Goal: Information Seeking & Learning: Learn about a topic

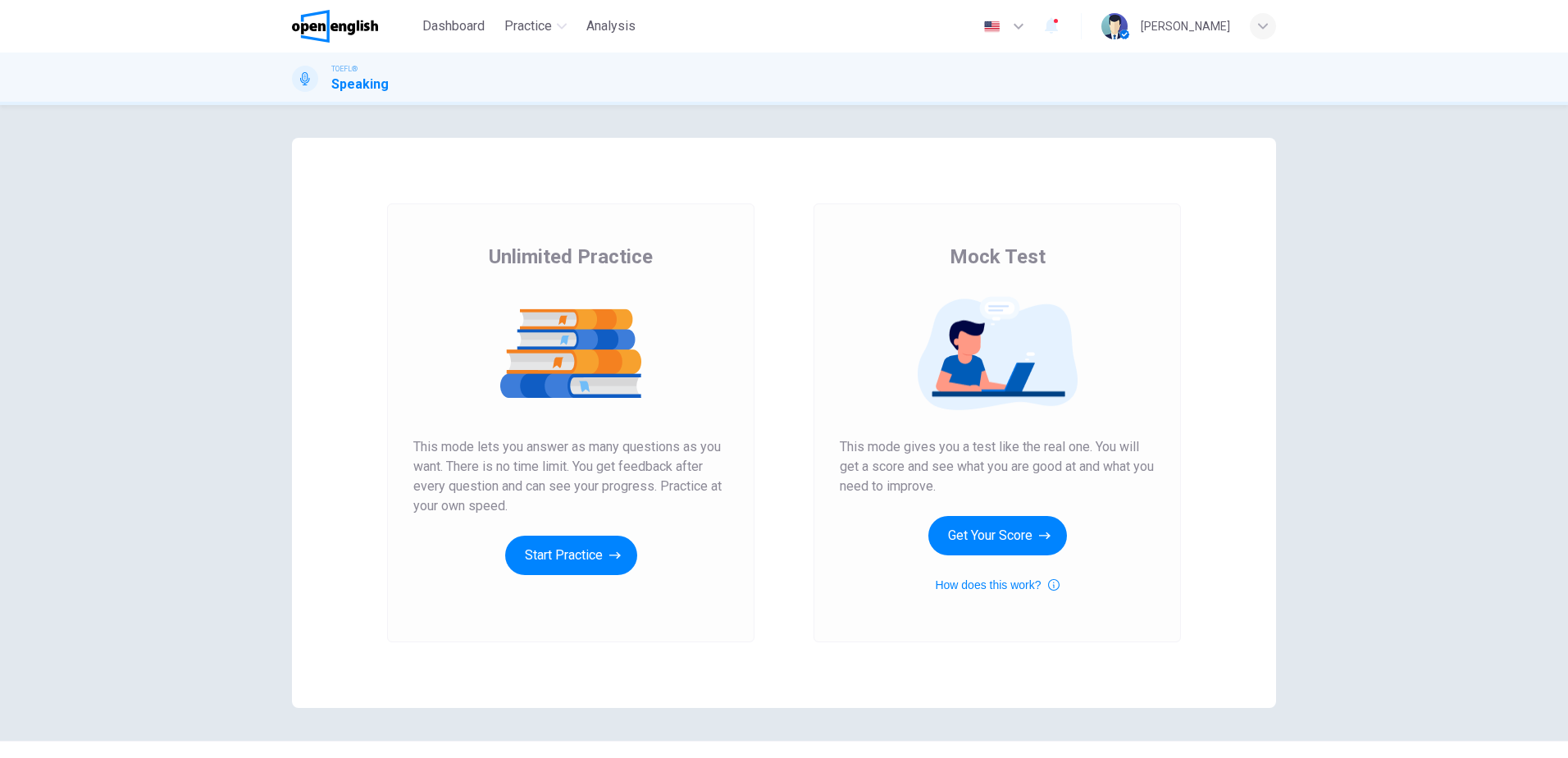
click at [580, 575] on div "Unlimited Practice This mode lets you answer as many questions as you want. The…" at bounding box center [570, 422] width 367 height 439
click at [575, 559] on button "Start Practice" at bounding box center [571, 555] width 132 height 40
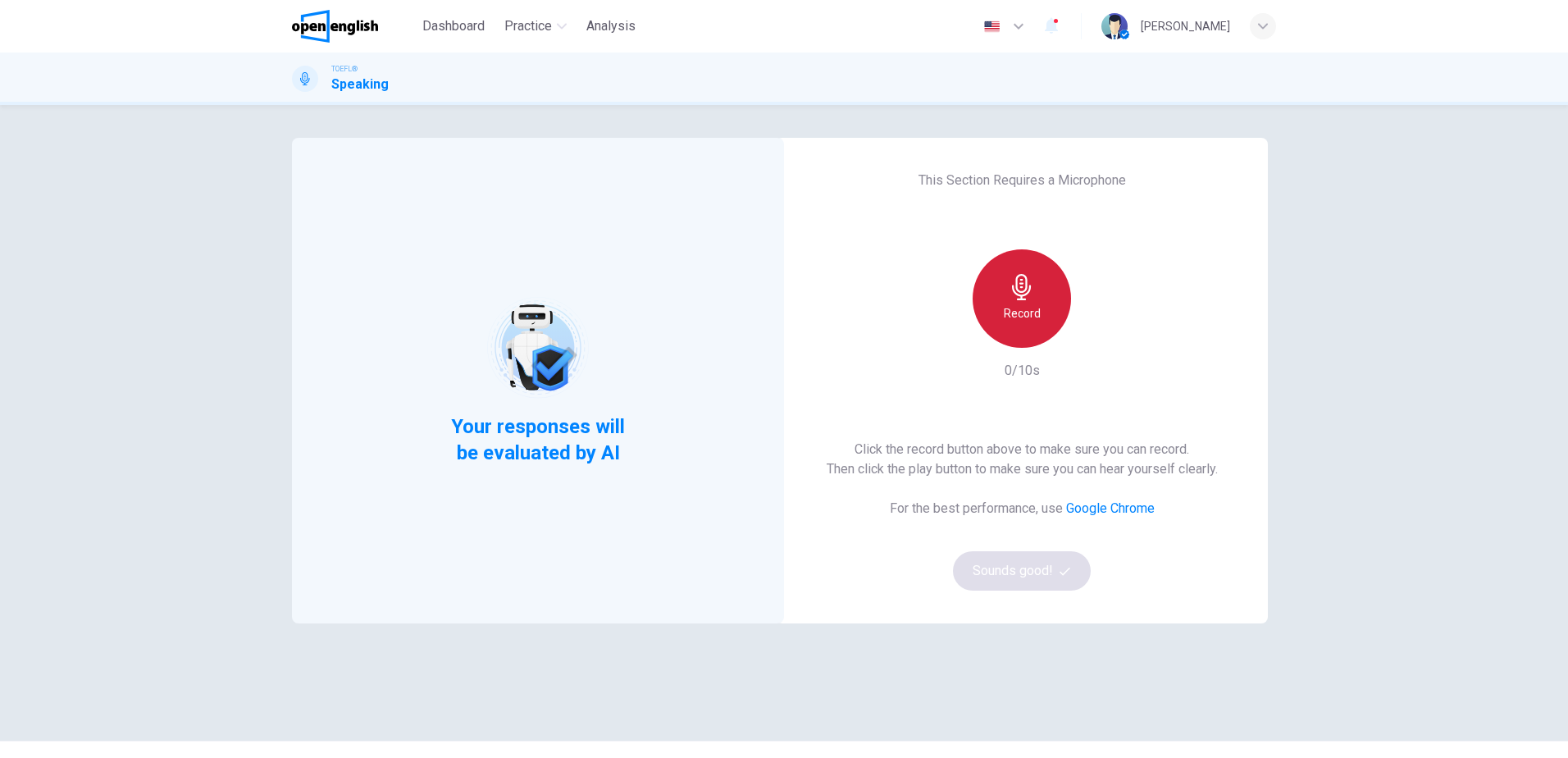
click at [1032, 251] on div "Record" at bounding box center [1022, 298] width 98 height 98
click at [1009, 292] on icon "button" at bounding box center [1022, 287] width 27 height 27
click at [1017, 576] on button "Sounds good!" at bounding box center [1022, 570] width 138 height 40
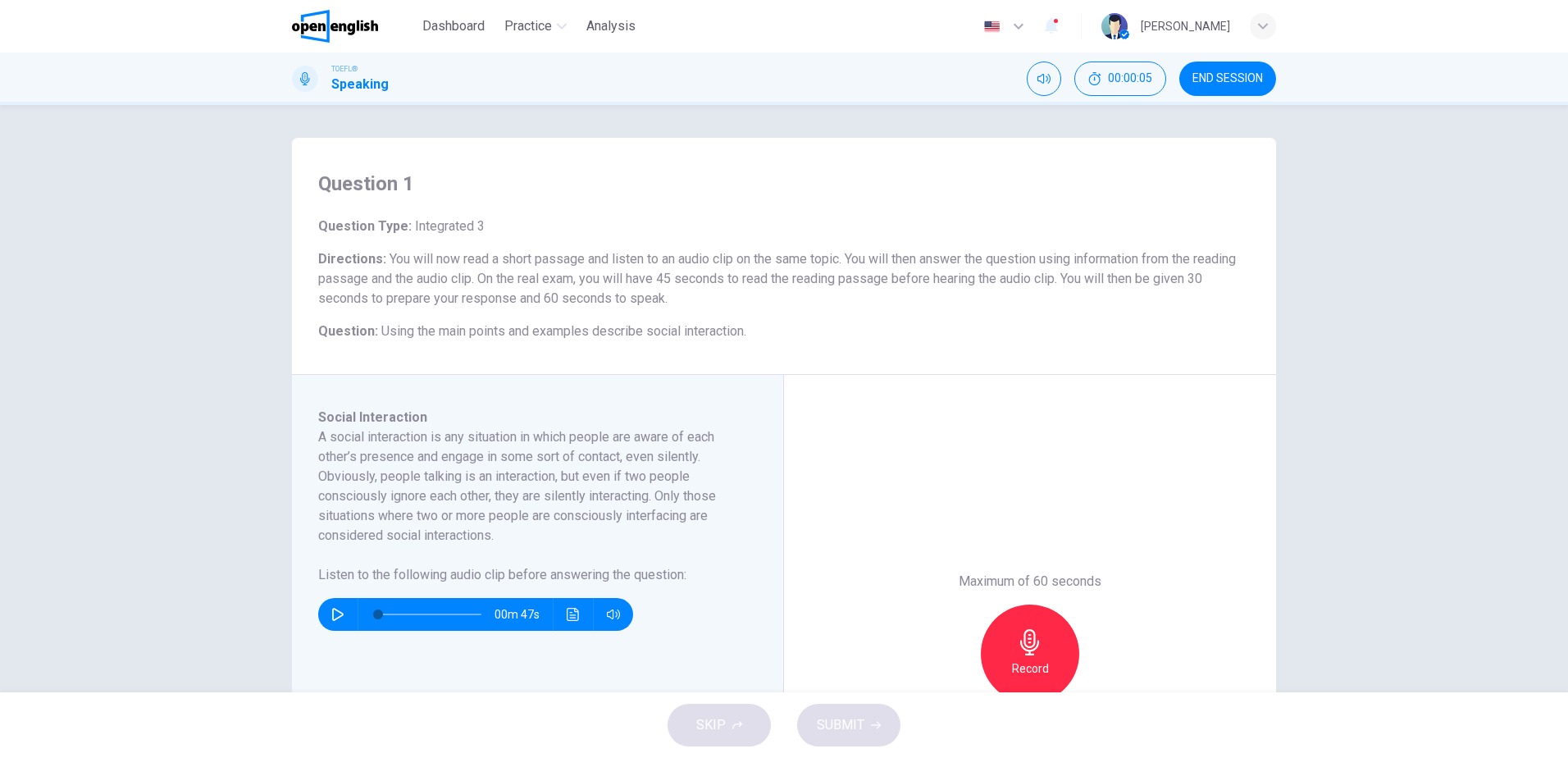
scroll to position [82, 0]
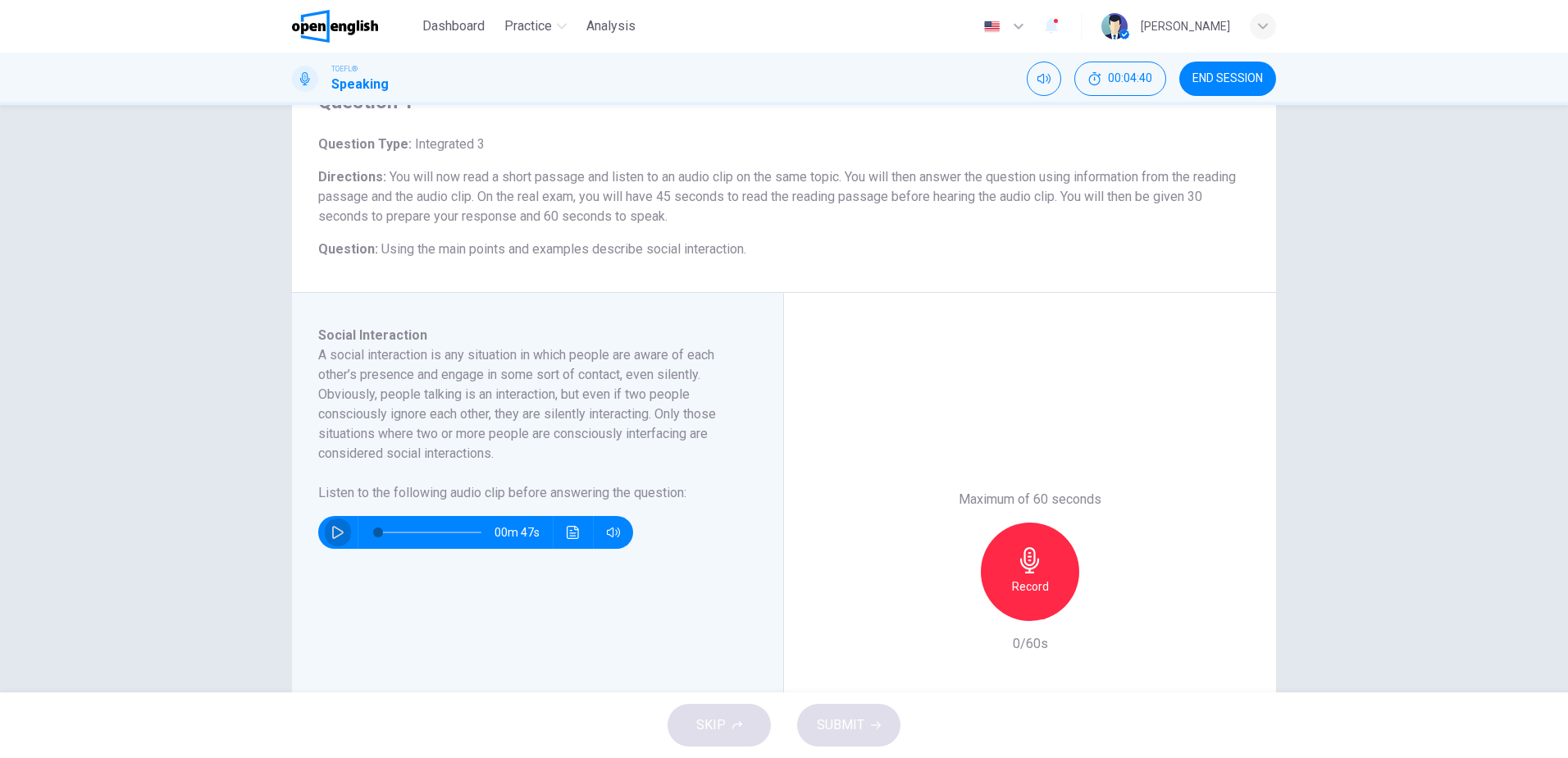
click at [332, 538] on icon "button" at bounding box center [338, 533] width 11 height 13
type input "*"
click at [1019, 580] on h6 "Record" at bounding box center [1030, 586] width 37 height 19
click at [849, 729] on span "SUBMIT" at bounding box center [841, 725] width 48 height 23
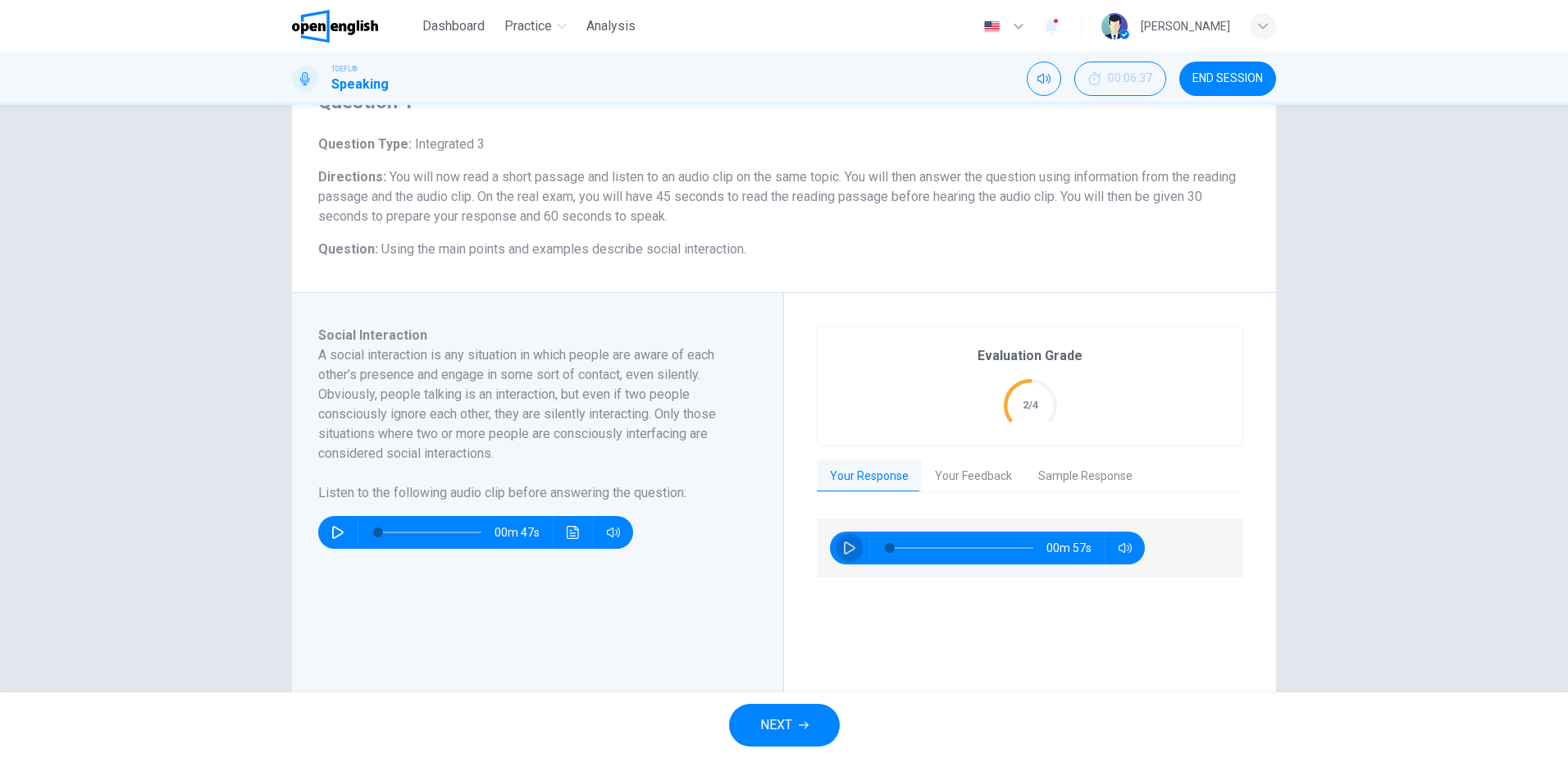
click at [843, 546] on icon "button" at bounding box center [850, 548] width 13 height 13
type input "*"
click at [965, 480] on button "Your Feedback" at bounding box center [973, 476] width 103 height 34
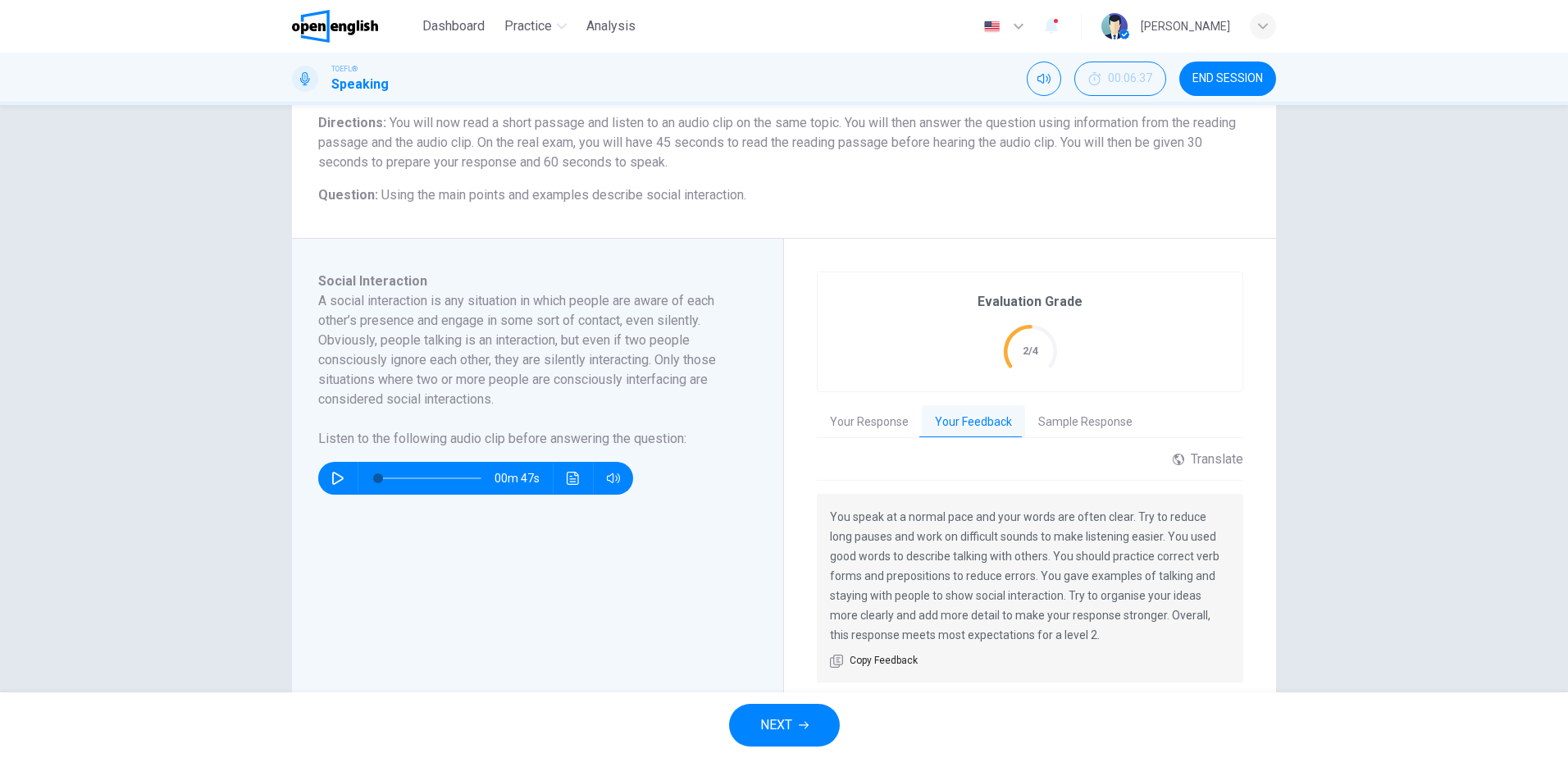
scroll to position [164, 0]
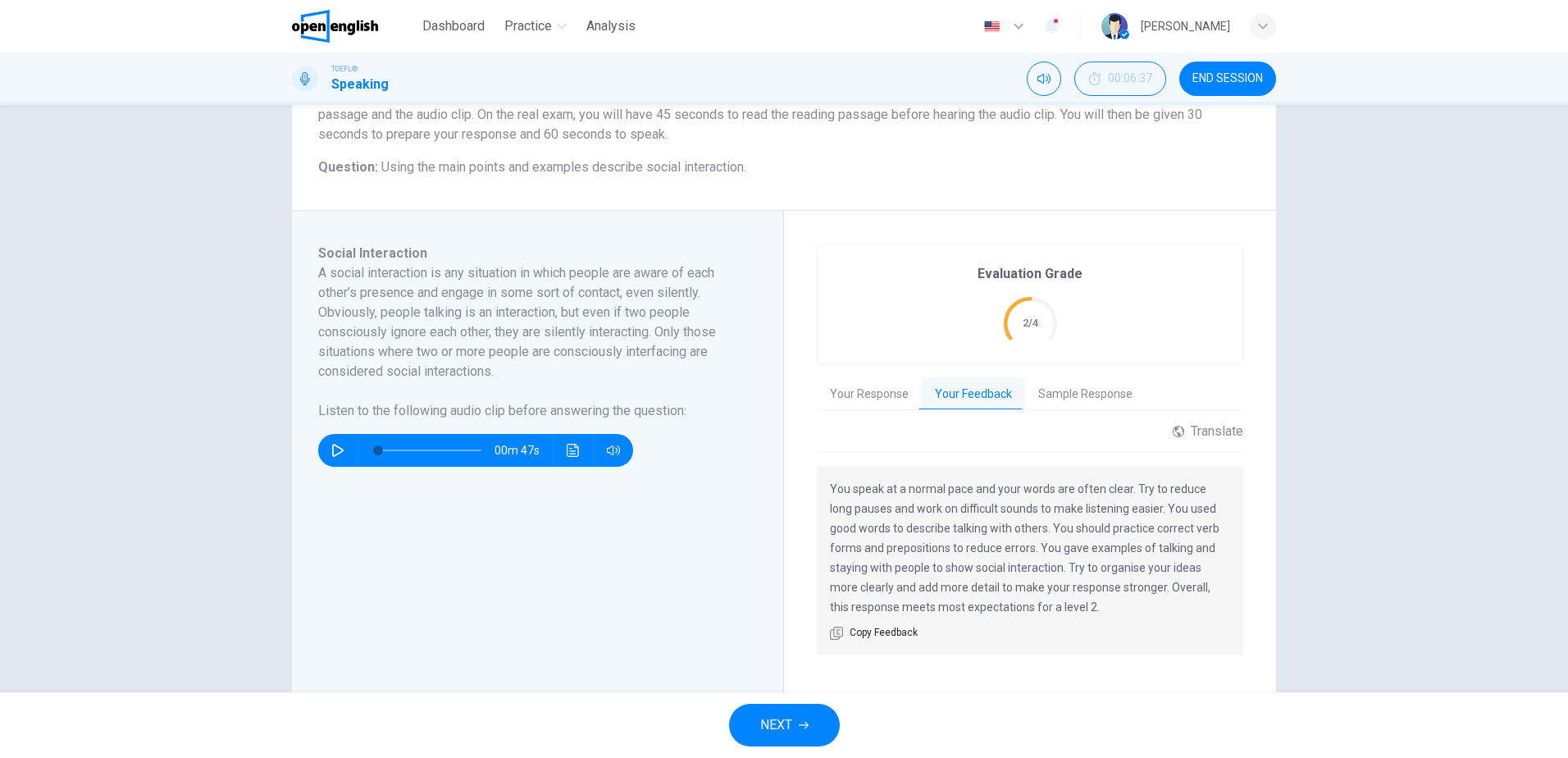
click at [1061, 395] on button "Sample Response" at bounding box center [1085, 394] width 120 height 34
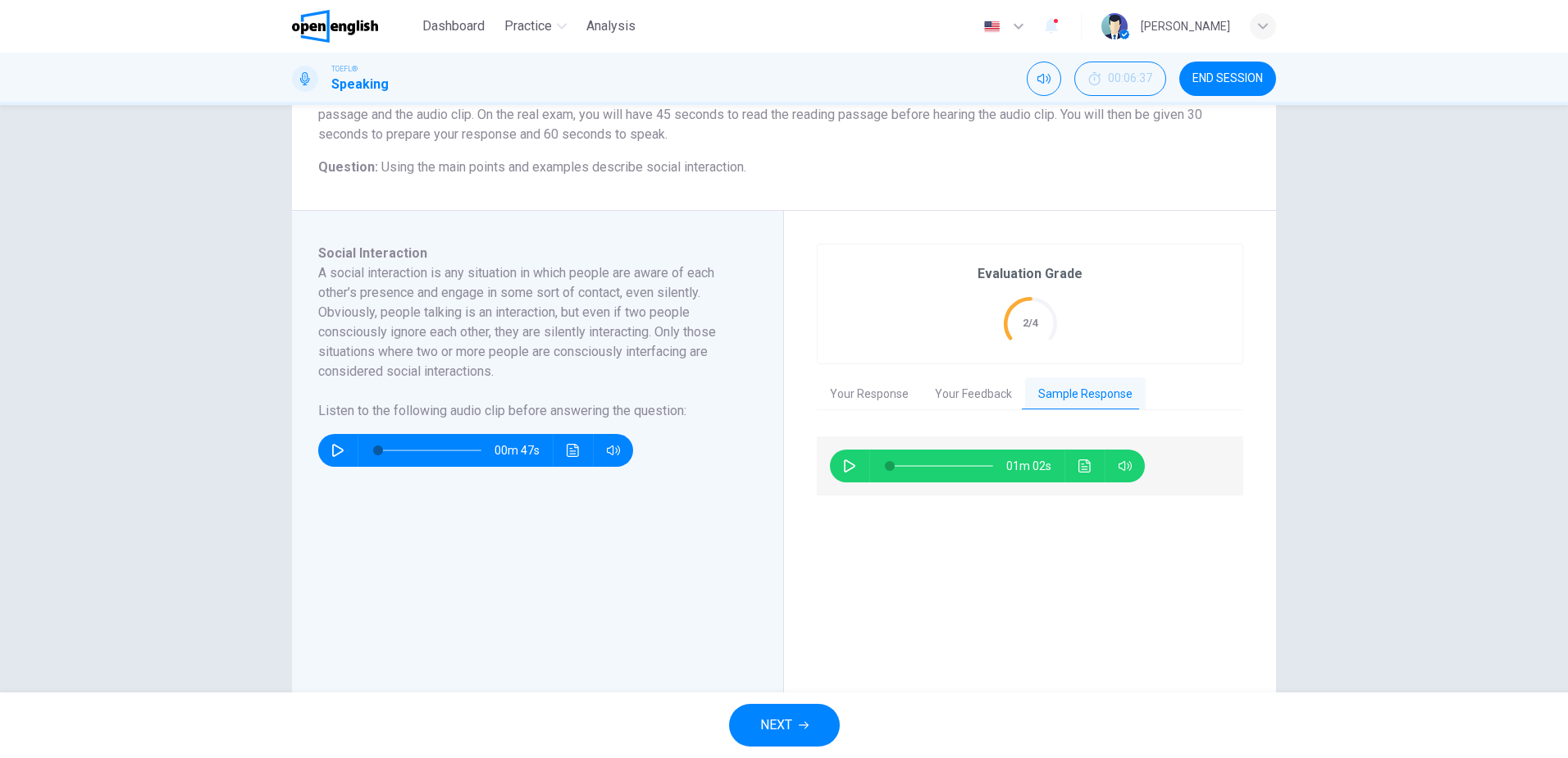
click at [845, 470] on icon "button" at bounding box center [850, 465] width 11 height 13
type input "*"
click at [781, 724] on span "NEXT" at bounding box center [776, 725] width 32 height 23
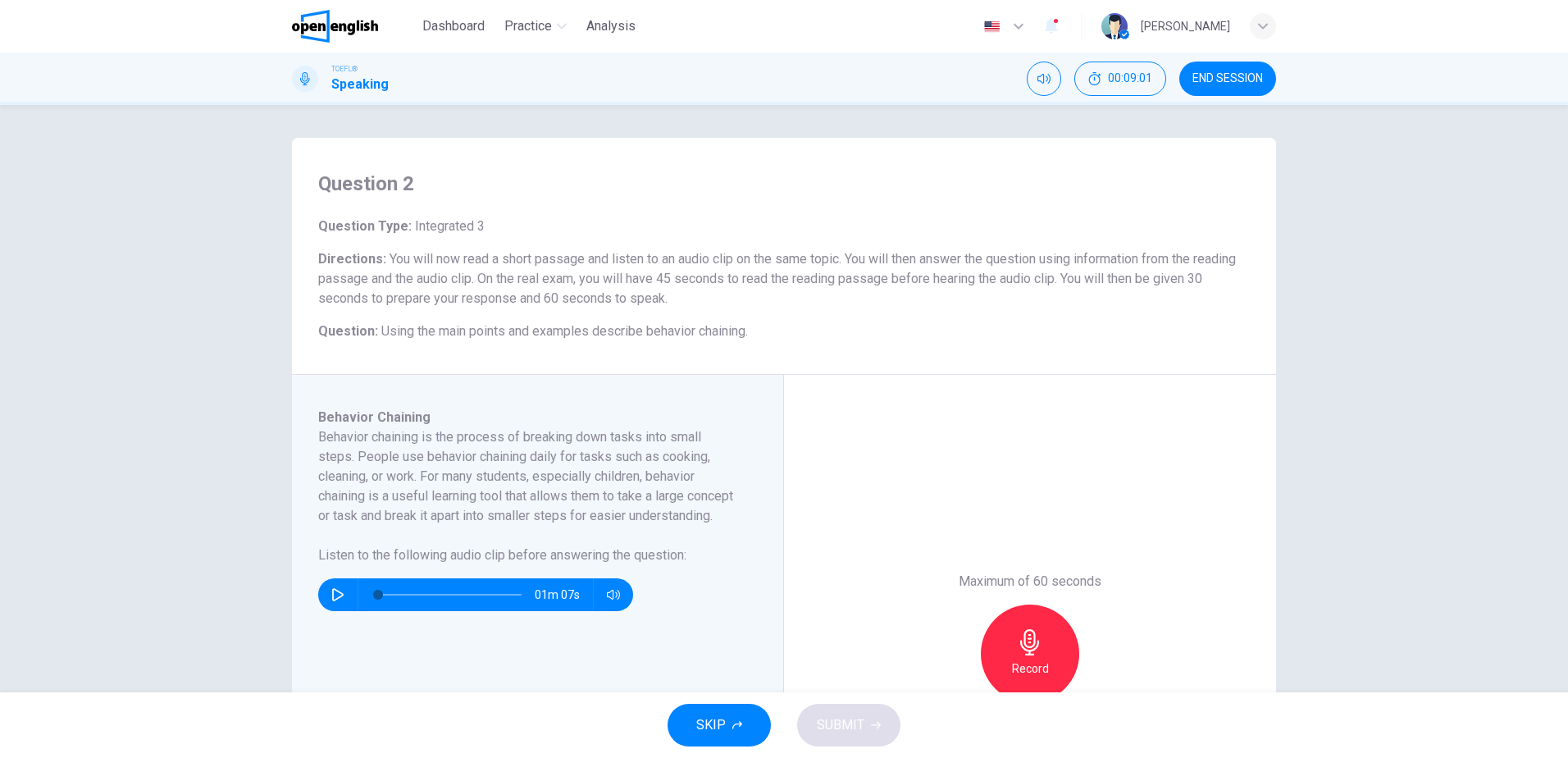
scroll to position [82, 0]
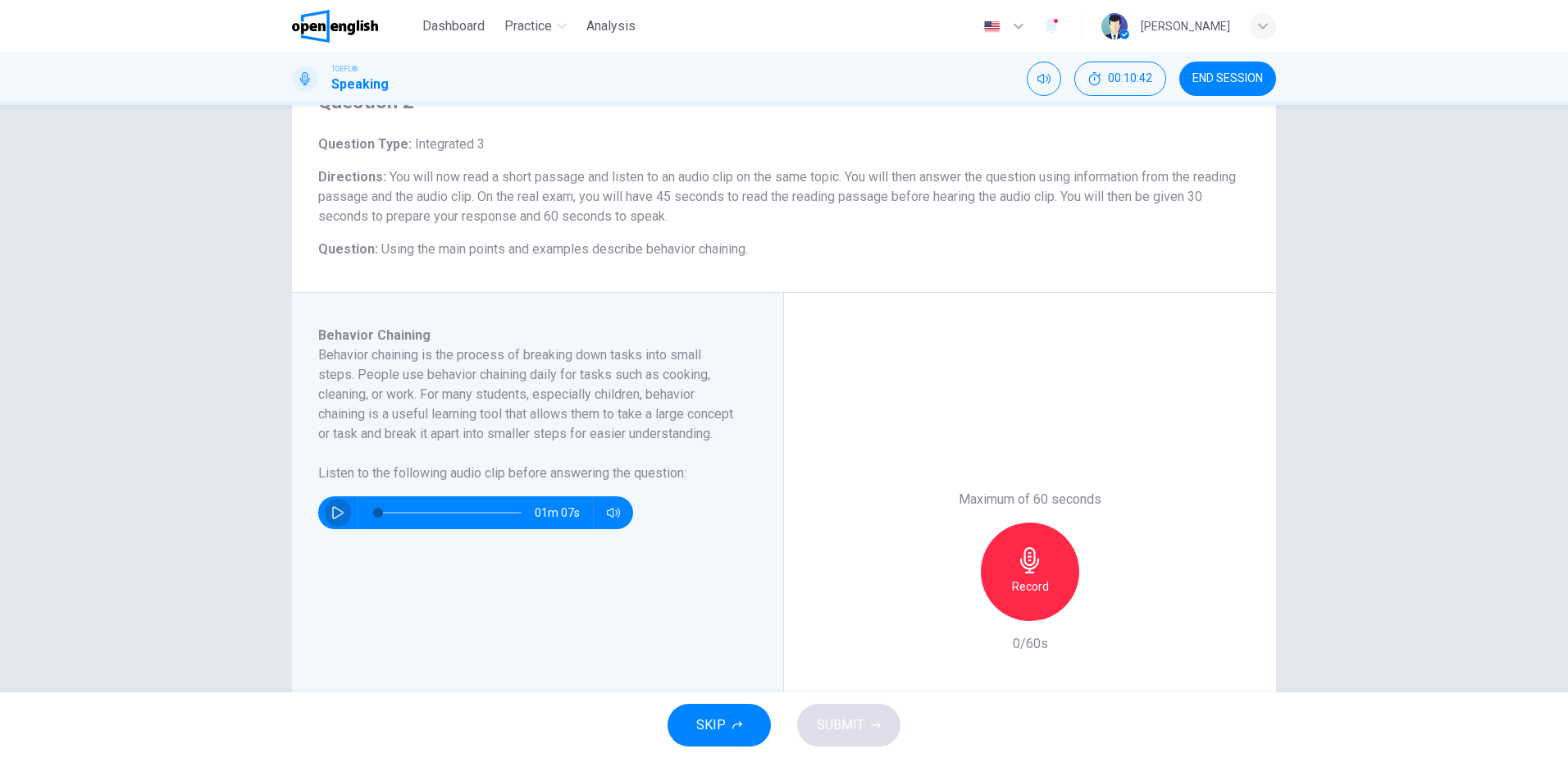
click at [340, 529] on button "button" at bounding box center [338, 512] width 27 height 33
type input "*"
click at [1017, 562] on icon "button" at bounding box center [1030, 560] width 27 height 27
click at [827, 724] on span "SUBMIT" at bounding box center [841, 725] width 48 height 23
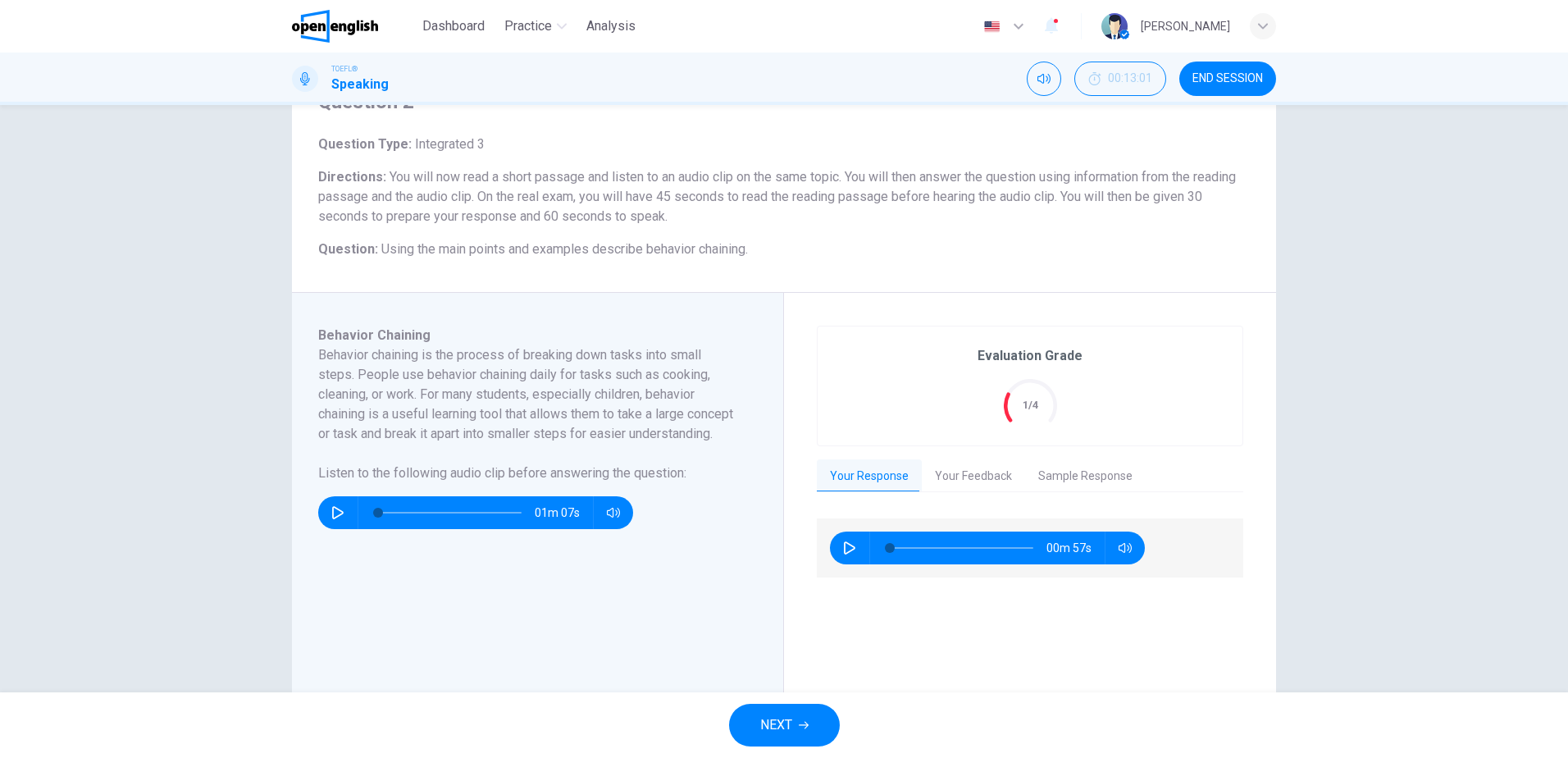
click at [843, 546] on icon "button" at bounding box center [850, 548] width 13 height 13
type input "*"
click at [977, 479] on button "Your Feedback" at bounding box center [973, 476] width 103 height 34
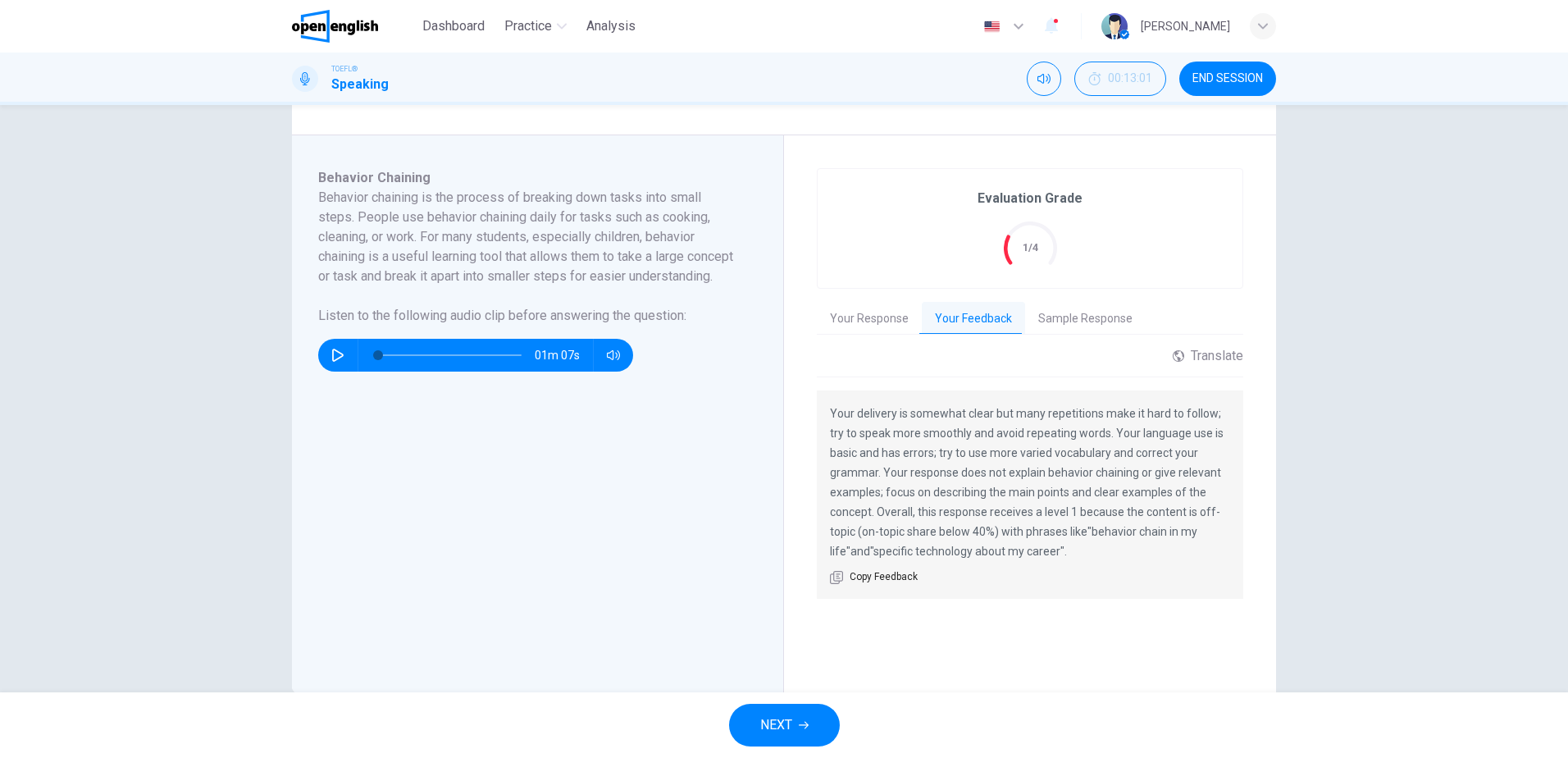
scroll to position [247, 0]
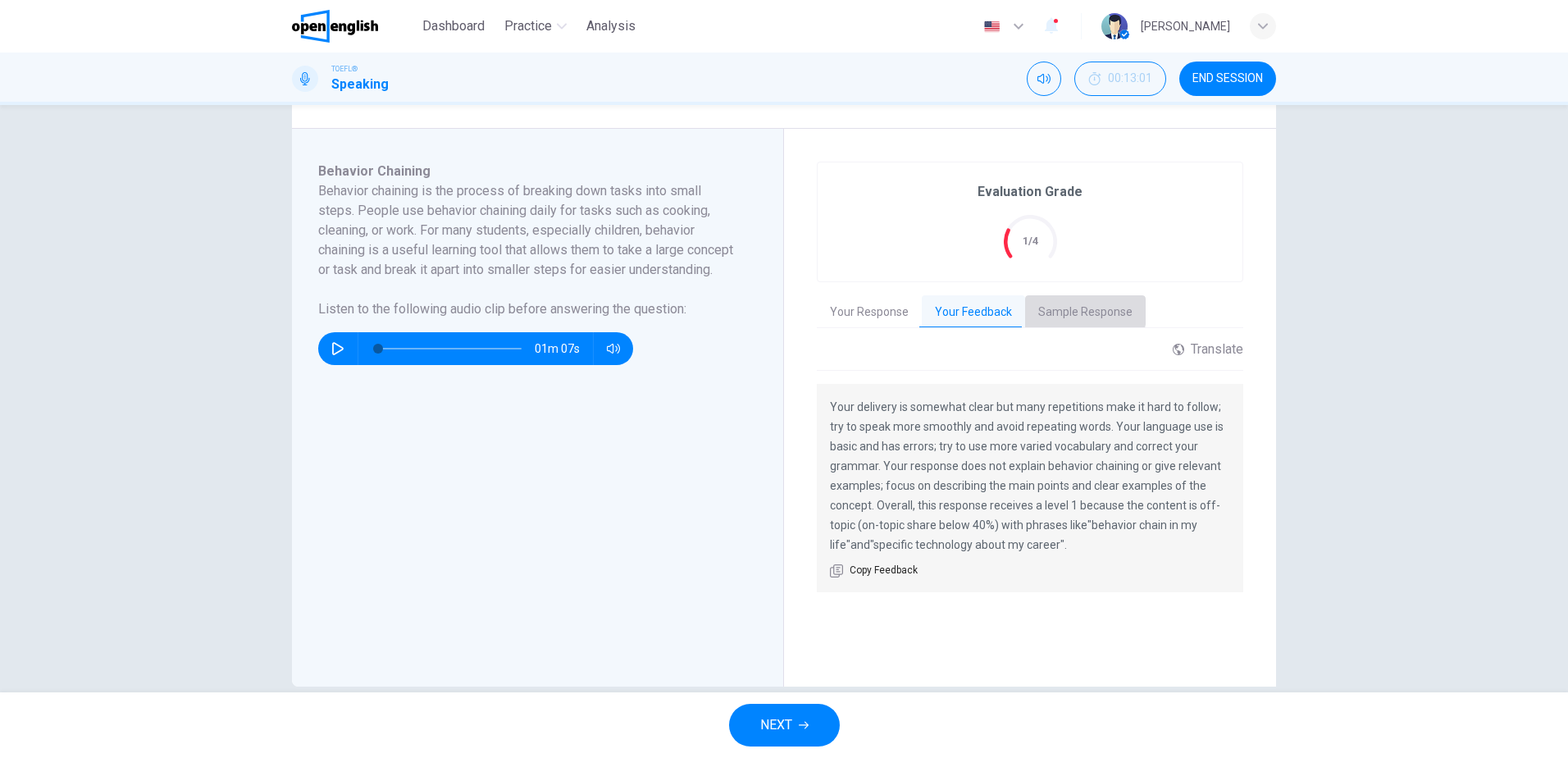
click at [1069, 309] on button "Sample Response" at bounding box center [1085, 312] width 120 height 34
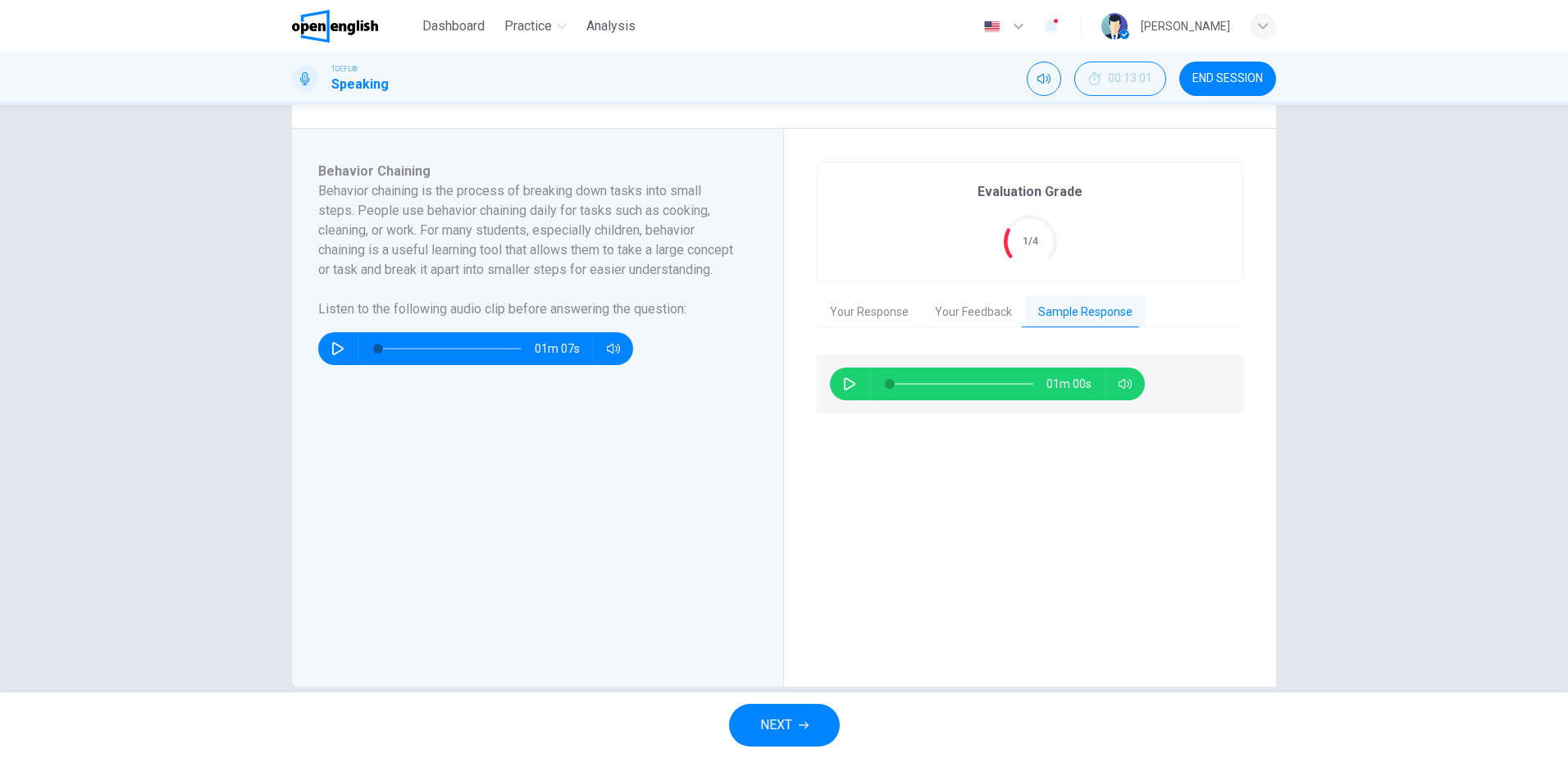
click at [847, 385] on icon "button" at bounding box center [850, 384] width 13 height 13
type input "*"
click at [772, 723] on span "NEXT" at bounding box center [776, 725] width 32 height 23
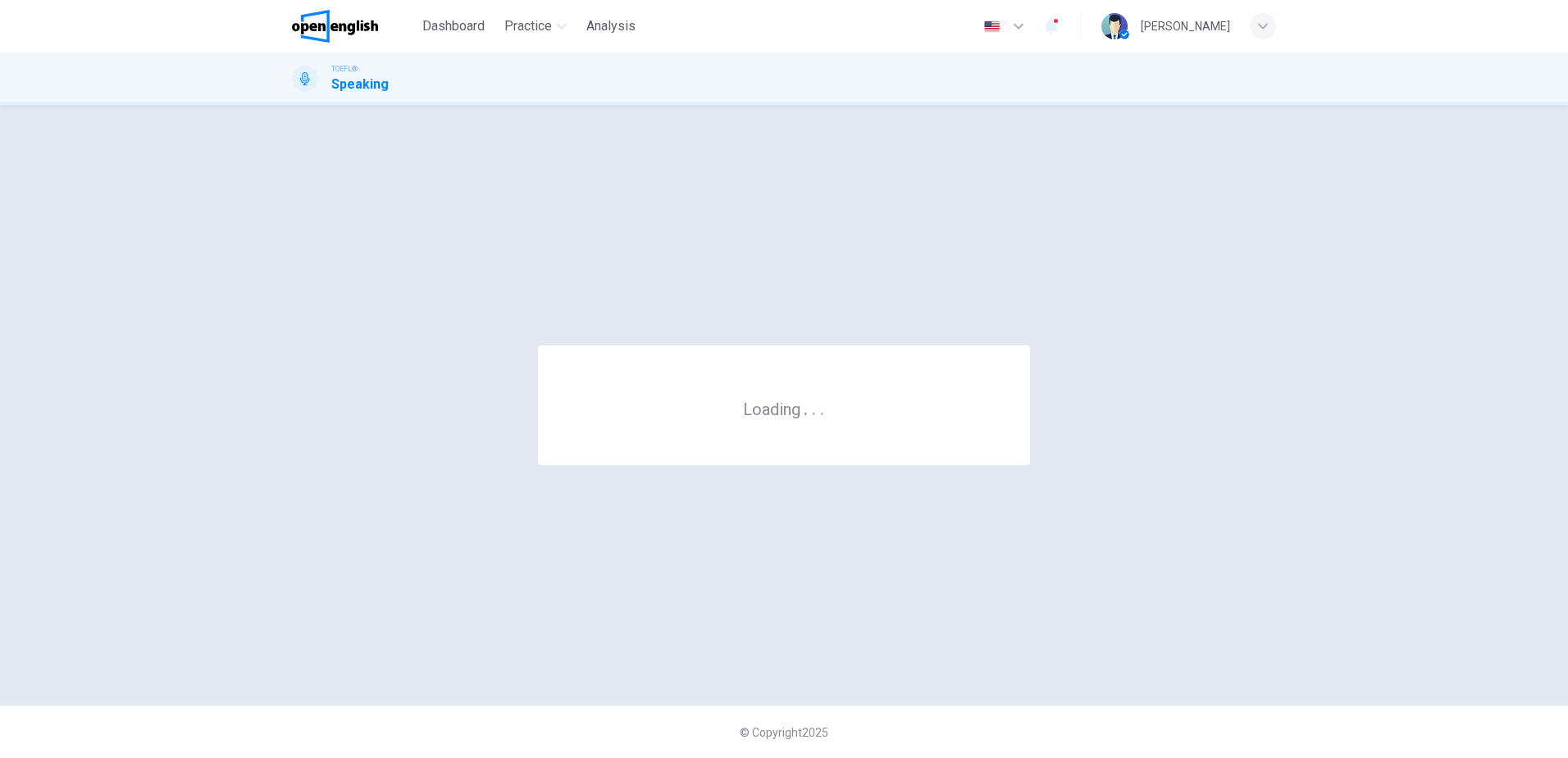
scroll to position [0, 0]
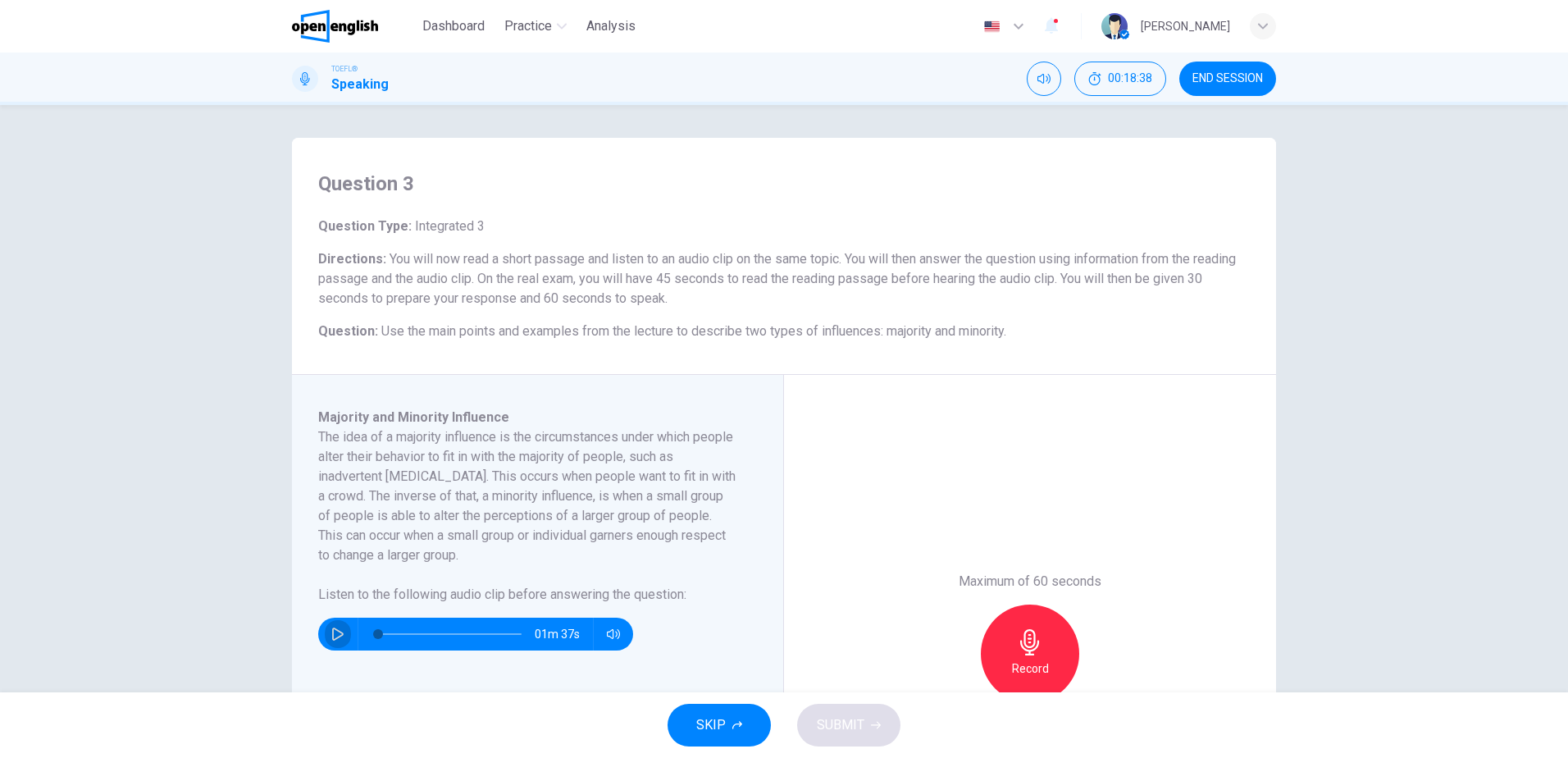
click at [337, 631] on icon "button" at bounding box center [338, 634] width 13 height 13
click at [329, 626] on button "button" at bounding box center [338, 634] width 27 height 33
type input "*"
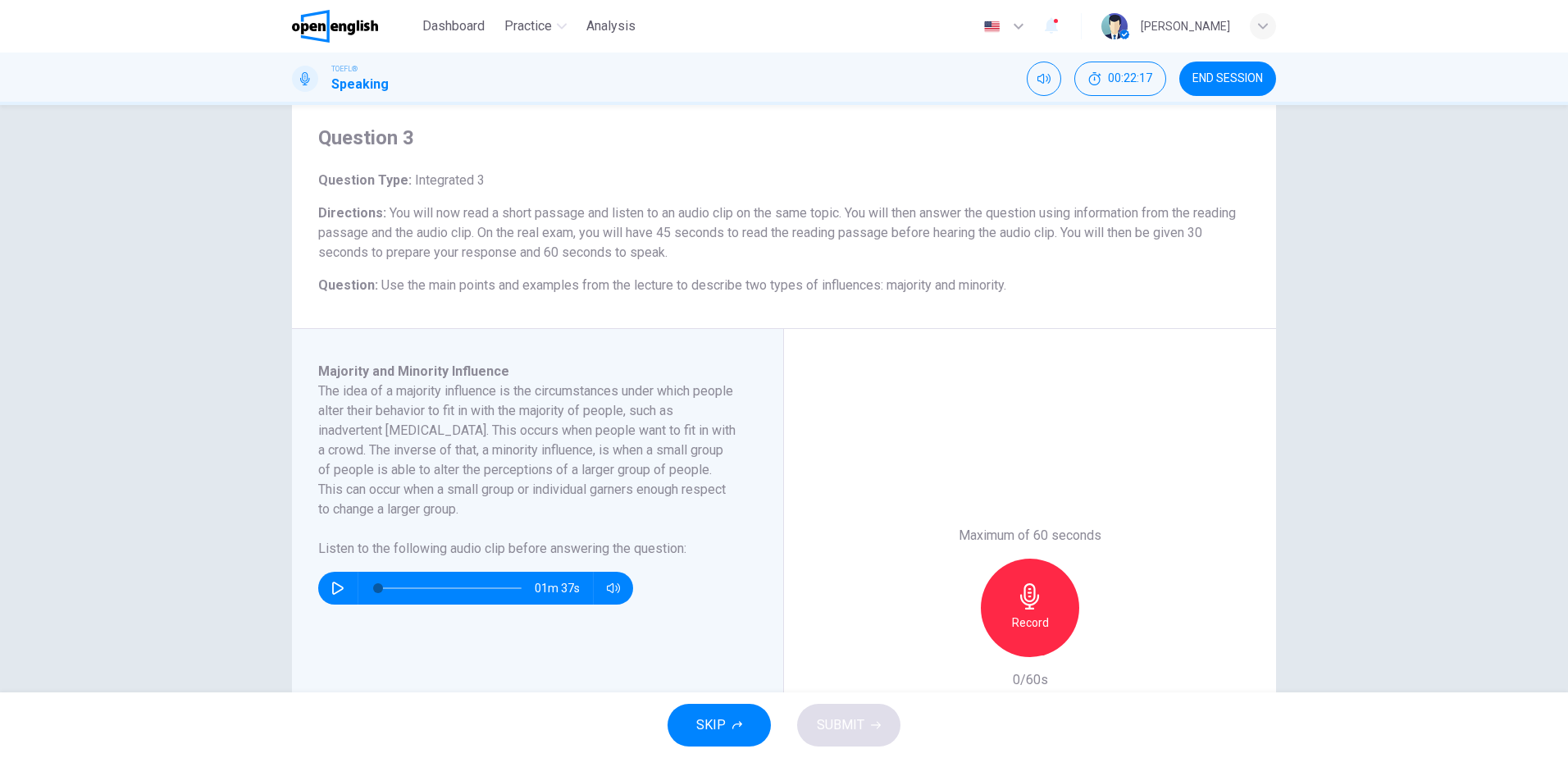
scroll to position [82, 0]
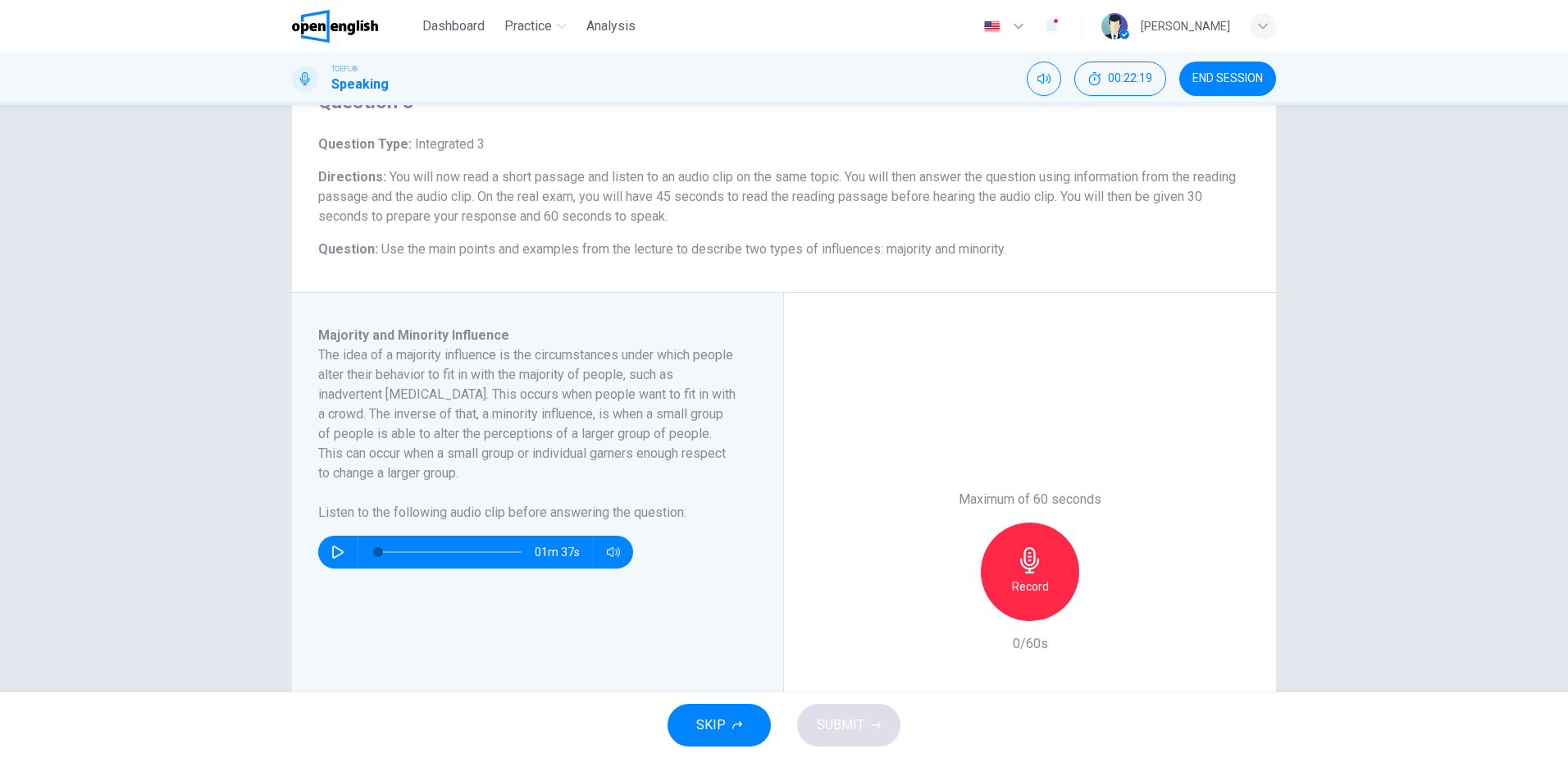
click at [1023, 564] on icon "button" at bounding box center [1029, 560] width 19 height 27
click at [829, 723] on span "SUBMIT" at bounding box center [841, 725] width 48 height 23
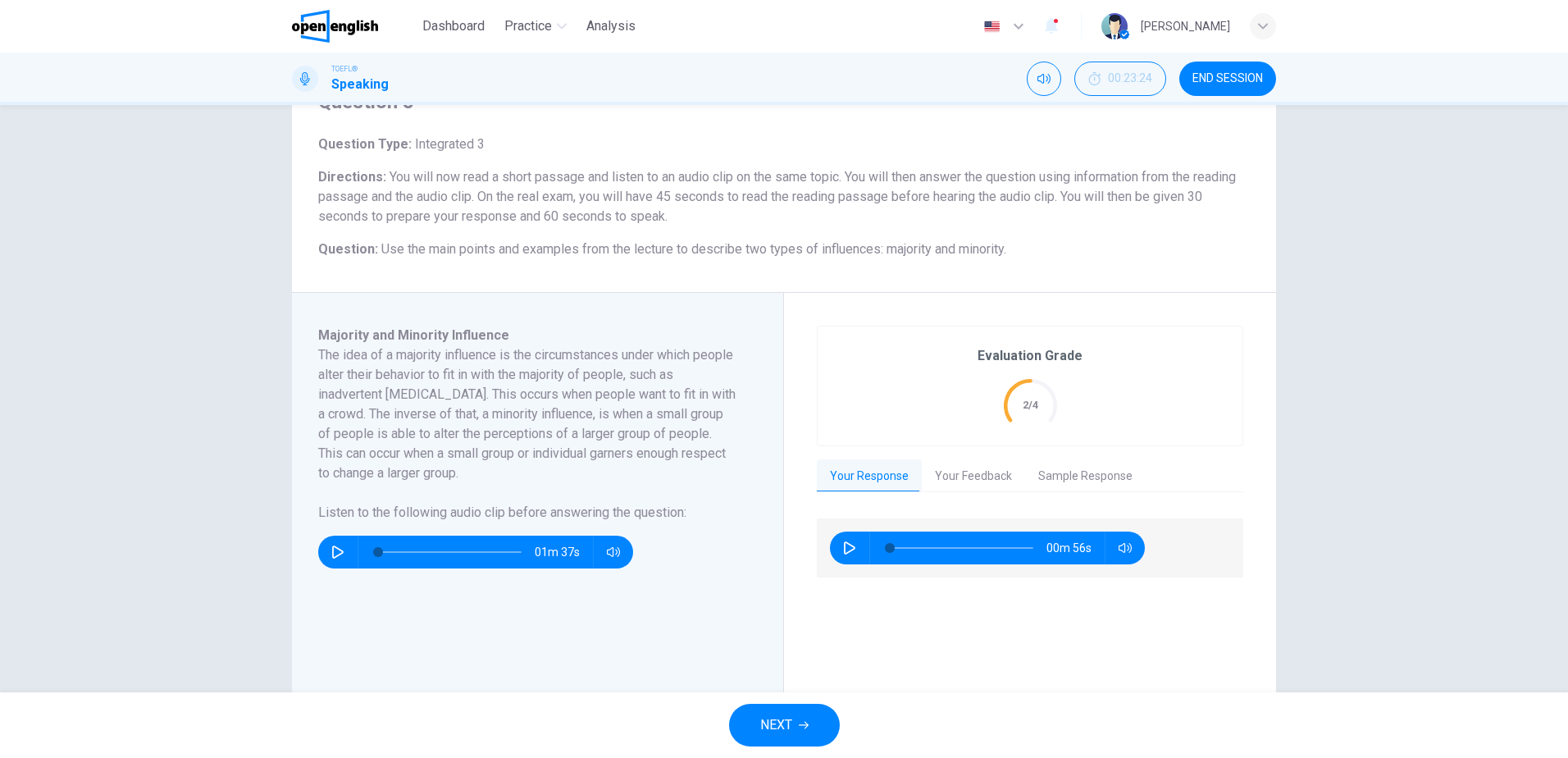
click at [843, 544] on icon "button" at bounding box center [850, 548] width 13 height 13
type input "*"
click at [957, 475] on button "Your Feedback" at bounding box center [973, 476] width 103 height 34
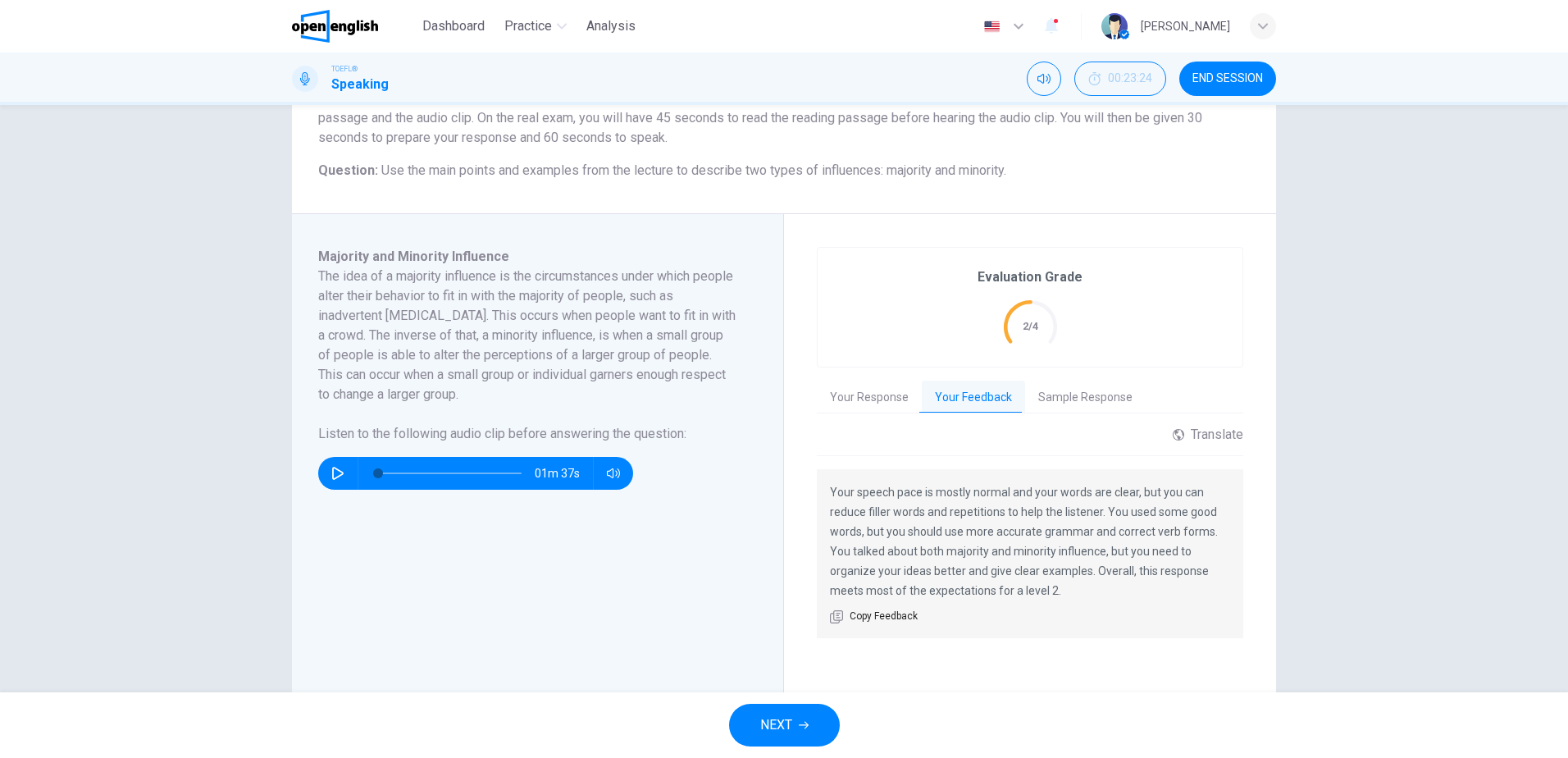
scroll to position [164, 0]
click at [1085, 395] on button "Sample Response" at bounding box center [1085, 394] width 120 height 34
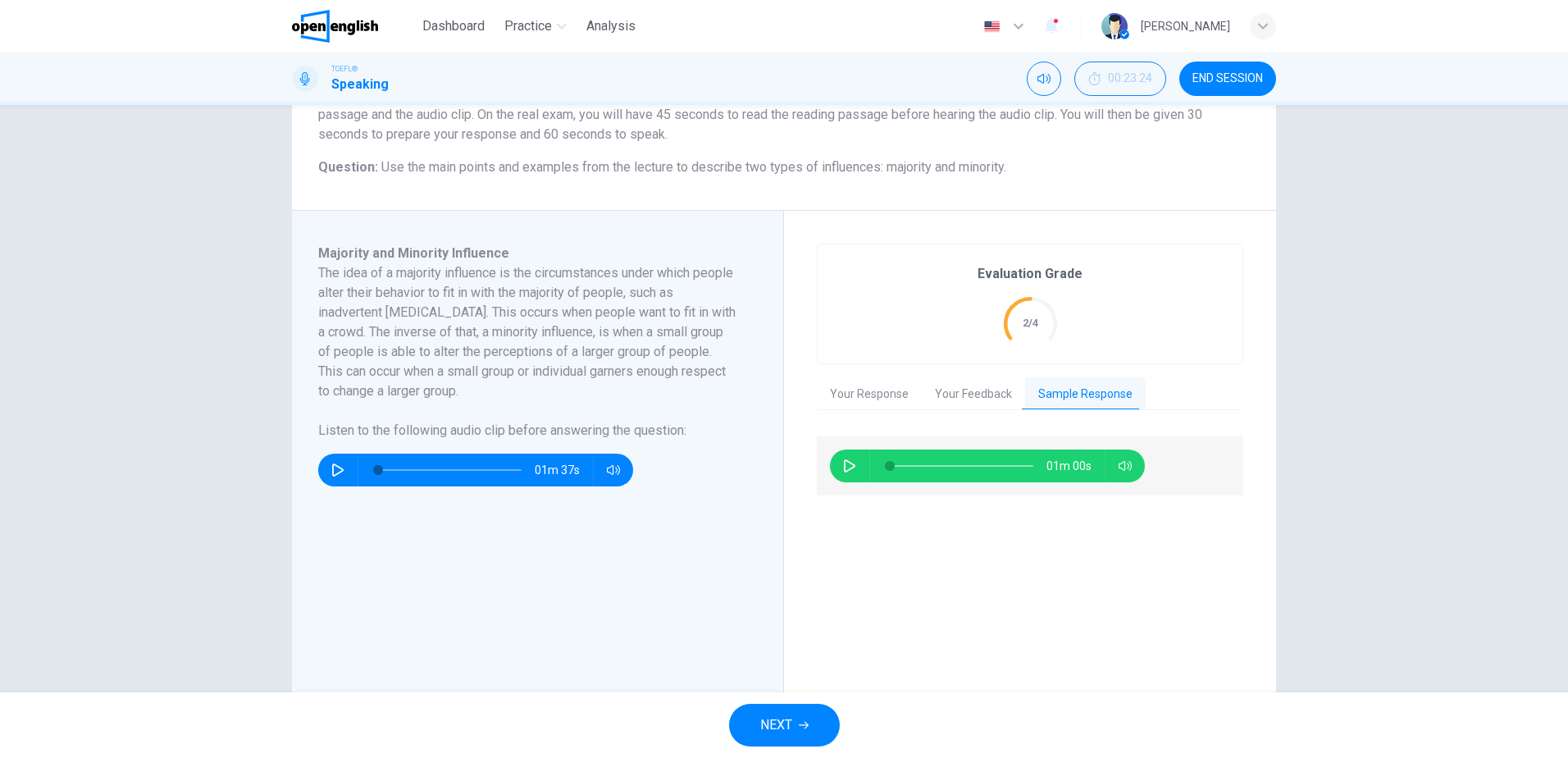
click at [838, 465] on button "button" at bounding box center [850, 466] width 27 height 33
type input "*"
click at [771, 727] on span "NEXT" at bounding box center [776, 725] width 32 height 23
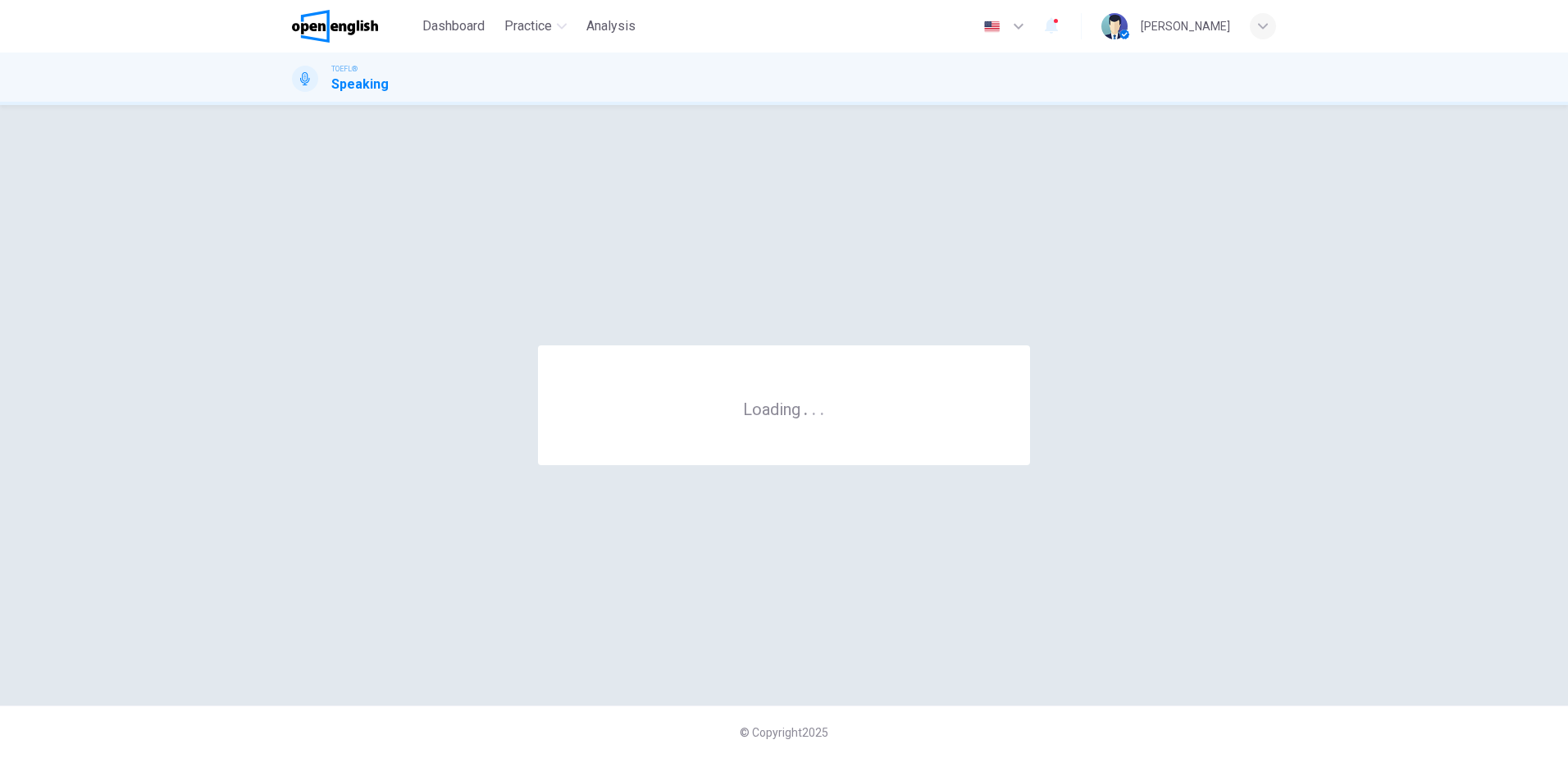
scroll to position [0, 0]
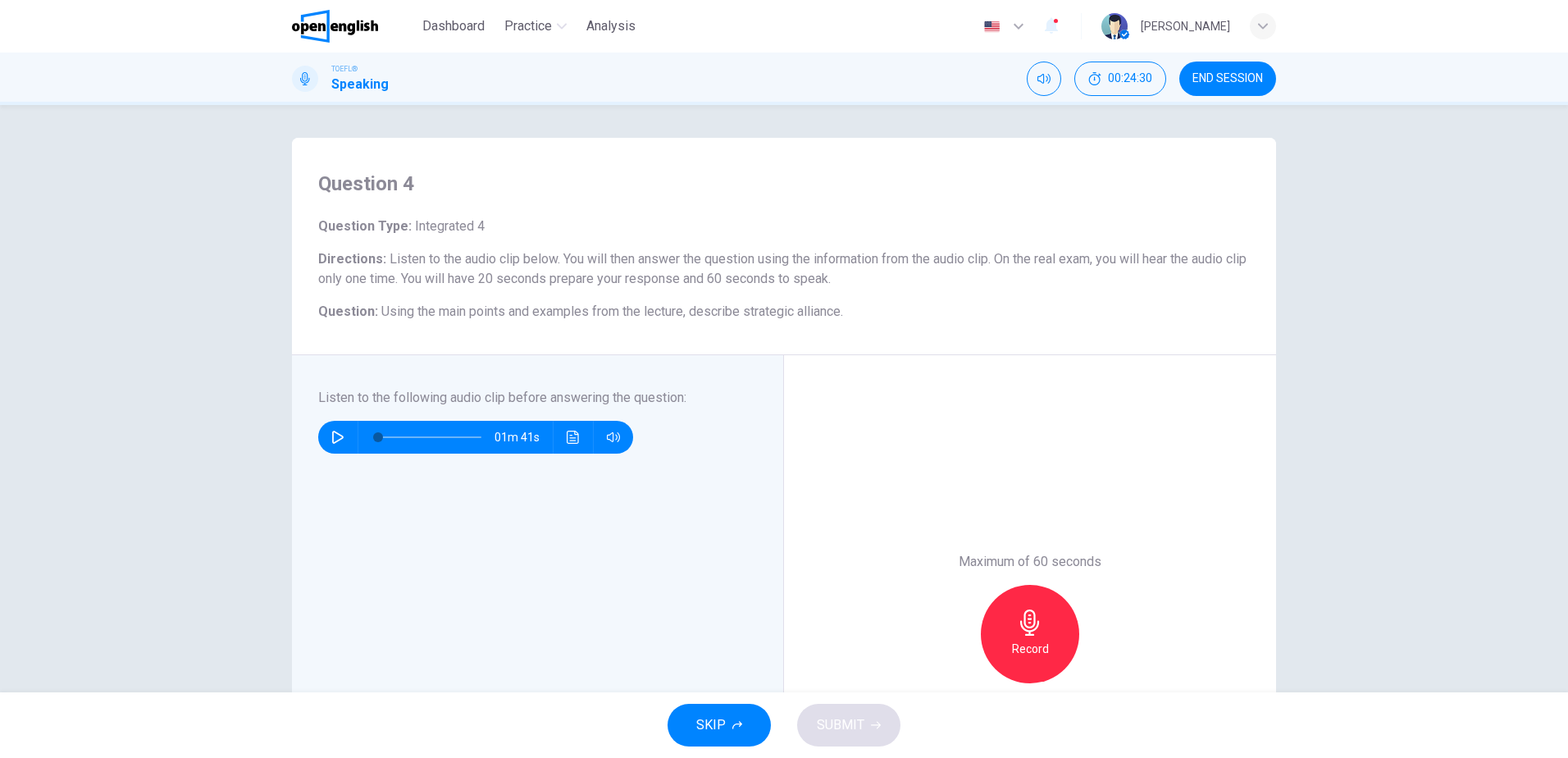
click at [337, 435] on icon "button" at bounding box center [338, 437] width 13 height 13
click at [336, 436] on icon "button" at bounding box center [338, 437] width 13 height 13
type input "*"
click at [1039, 629] on div "Record" at bounding box center [1029, 634] width 98 height 98
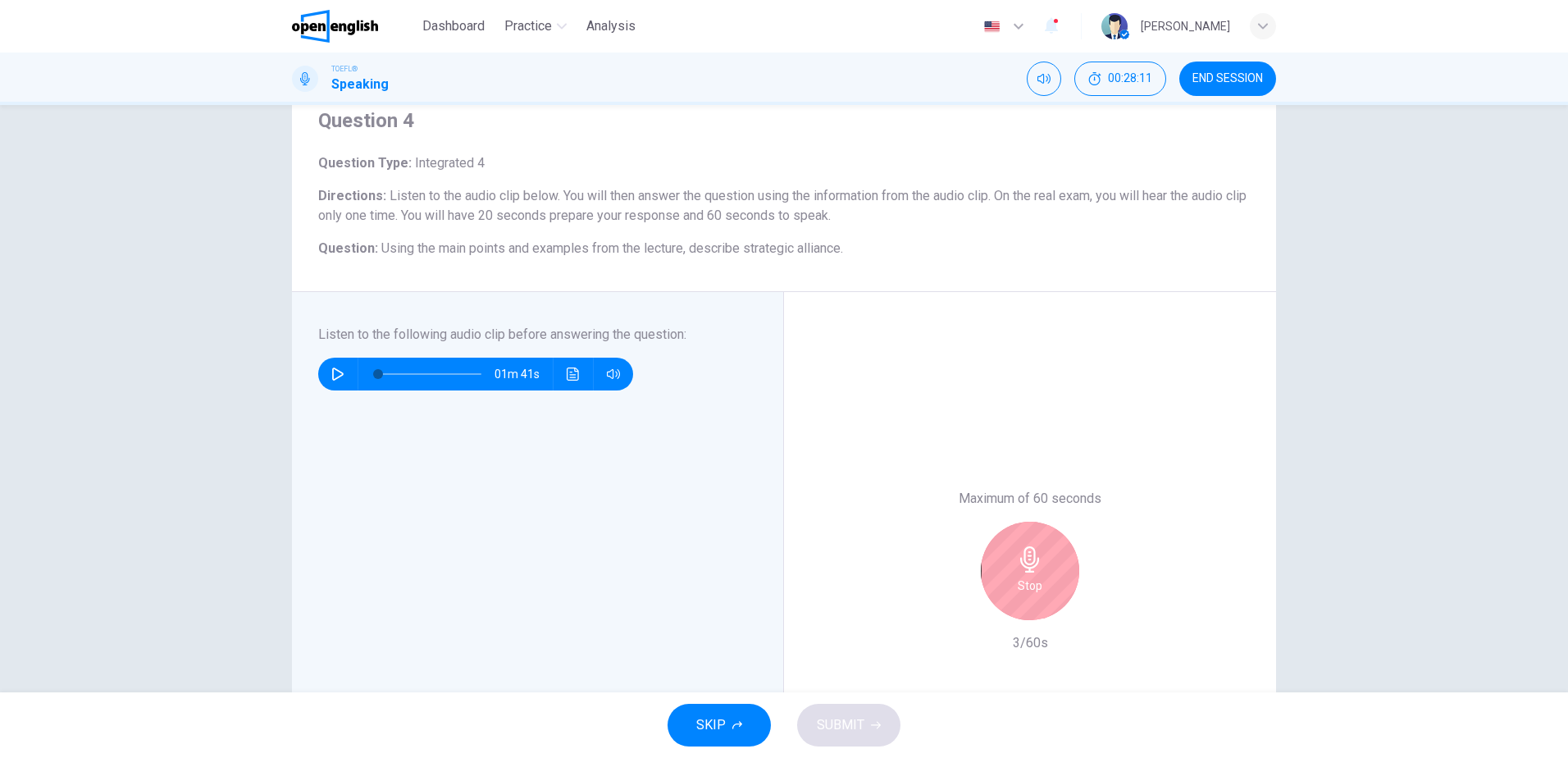
scroll to position [82, 0]
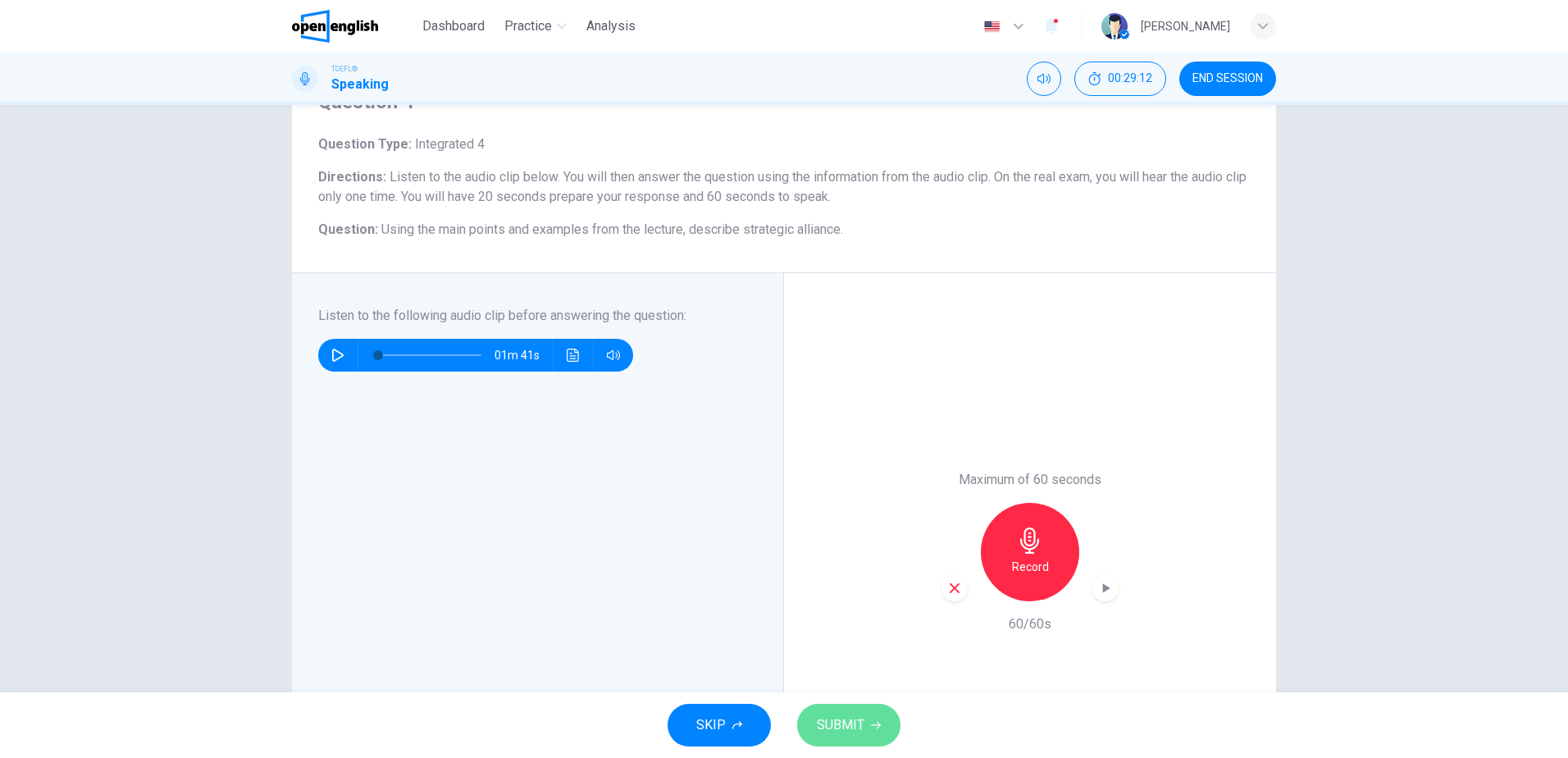
click at [844, 716] on span "SUBMIT" at bounding box center [841, 725] width 48 height 23
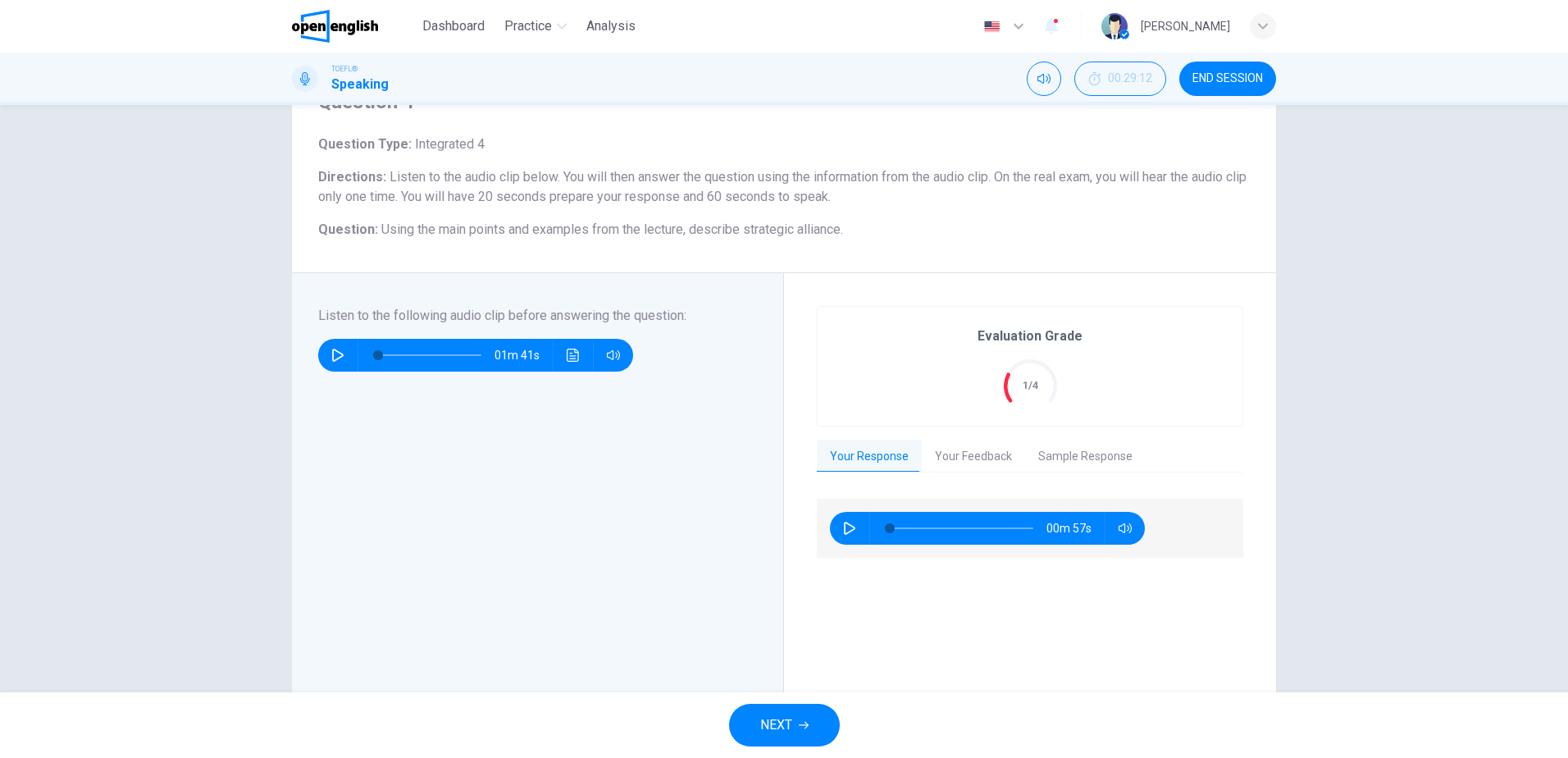
click at [842, 521] on button "button" at bounding box center [850, 528] width 27 height 33
type input "*"
click at [968, 461] on button "Your Feedback" at bounding box center [973, 456] width 103 height 34
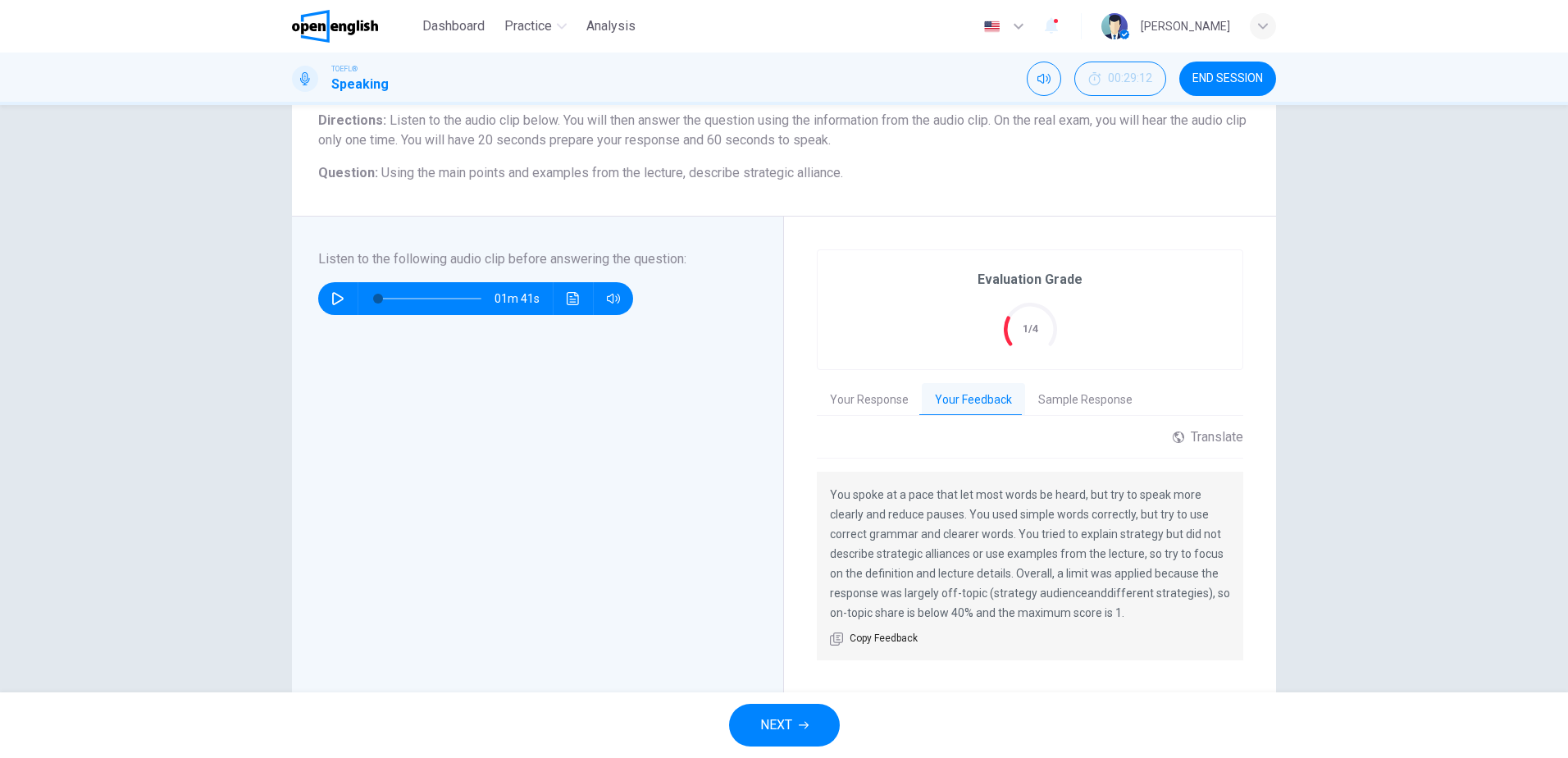
scroll to position [164, 0]
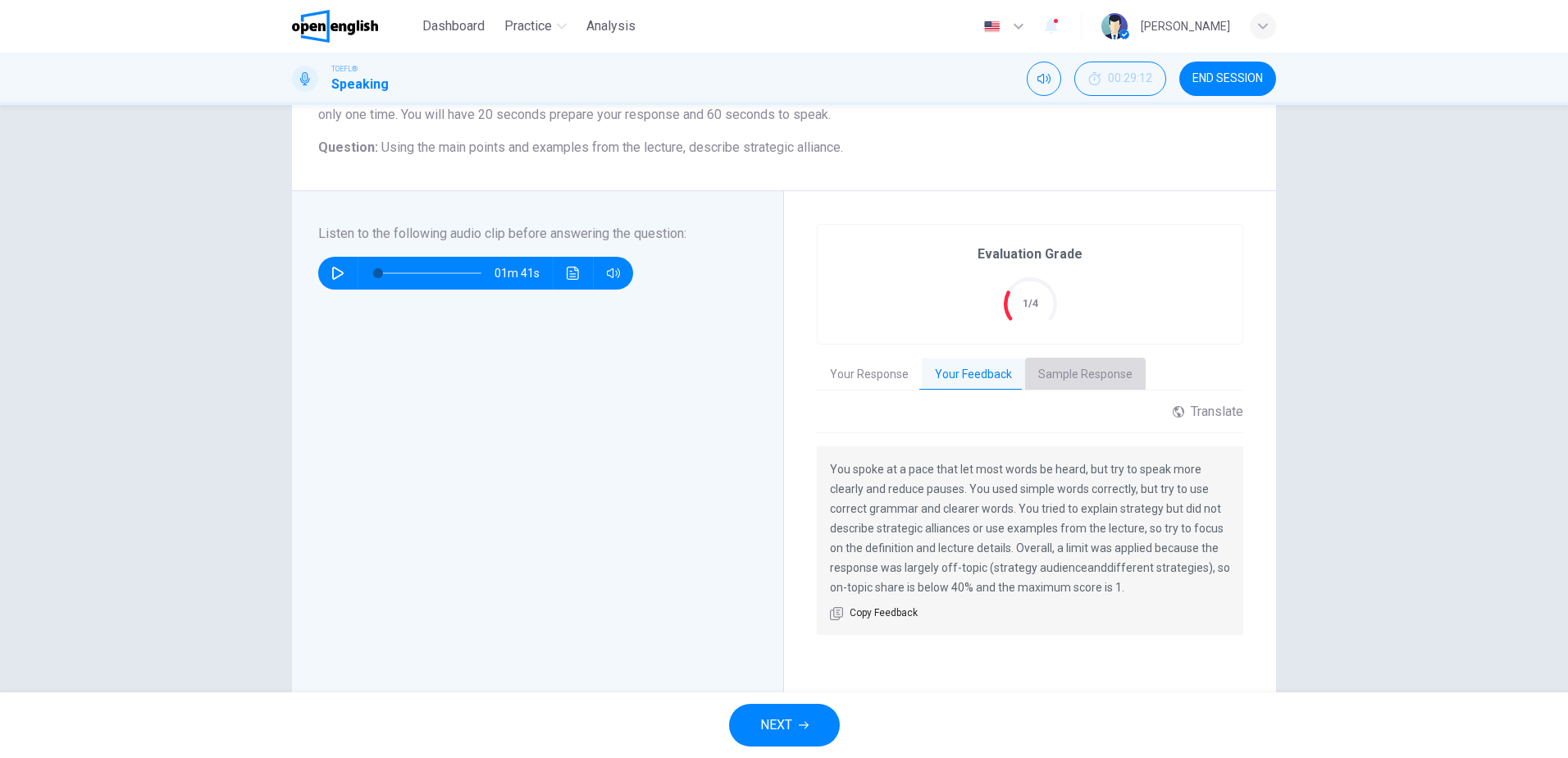
click at [1059, 363] on button "Sample Response" at bounding box center [1085, 374] width 120 height 34
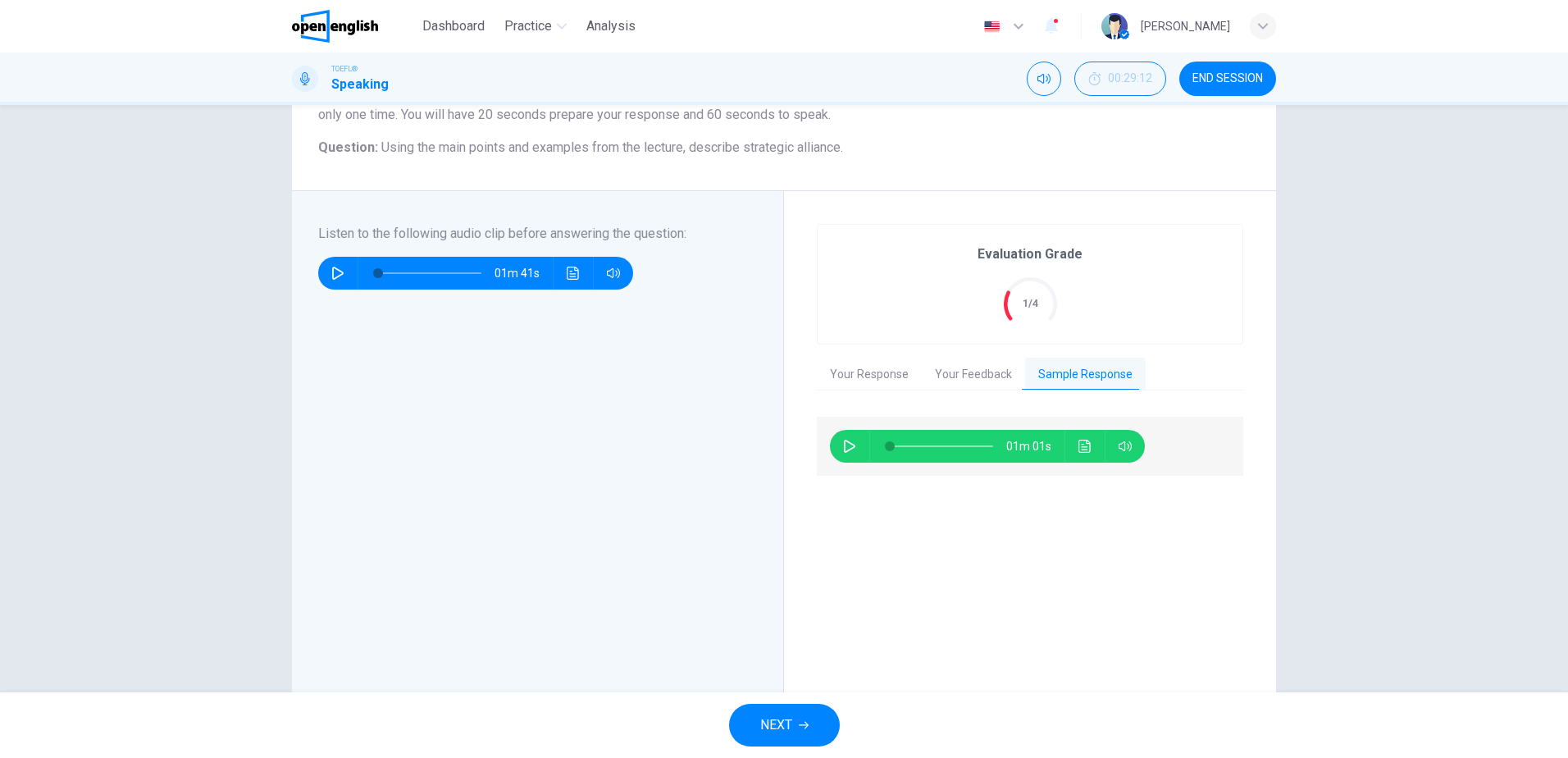
click at [848, 442] on icon "button" at bounding box center [850, 446] width 13 height 13
type input "*"
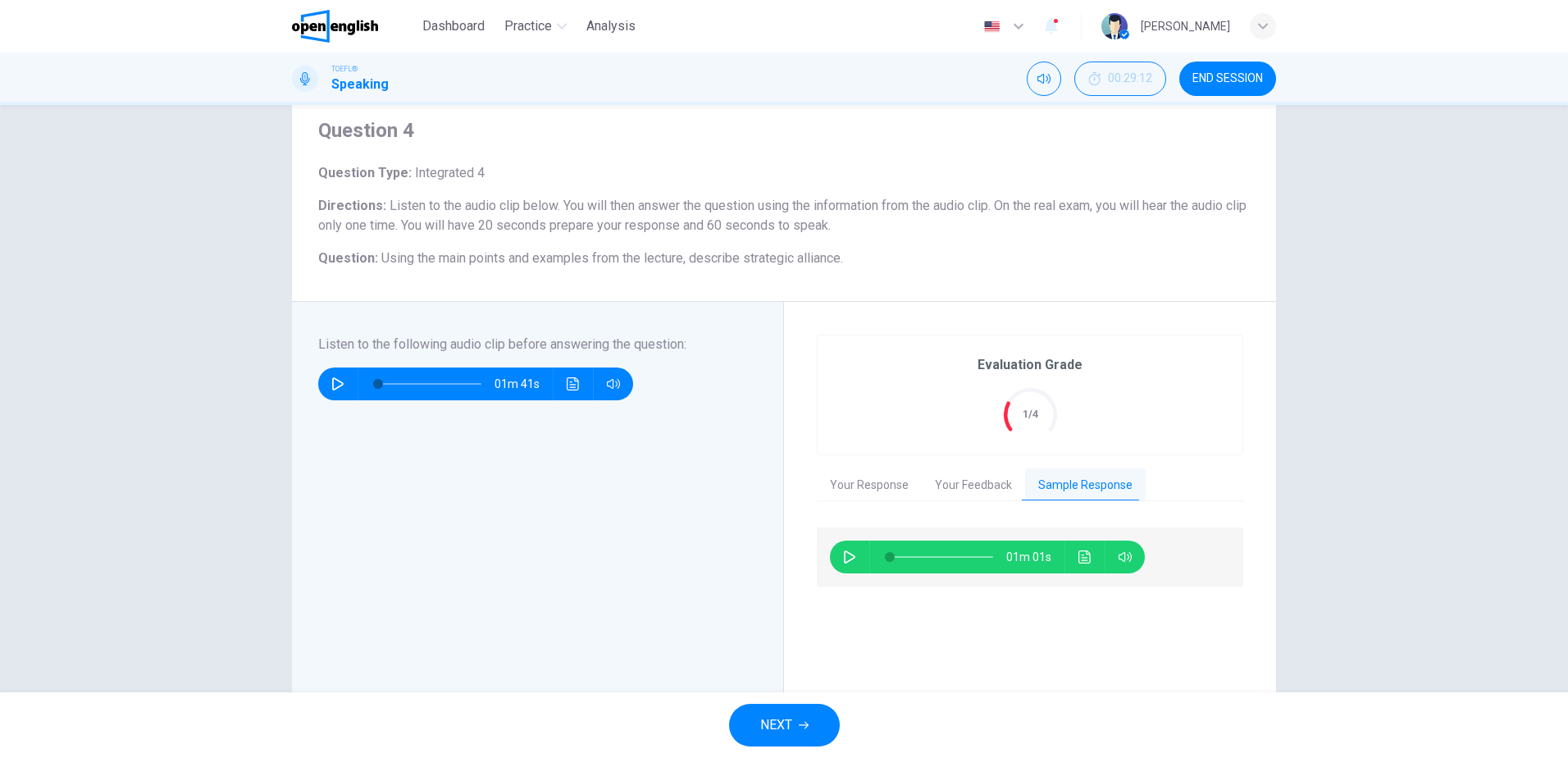
scroll to position [82, 0]
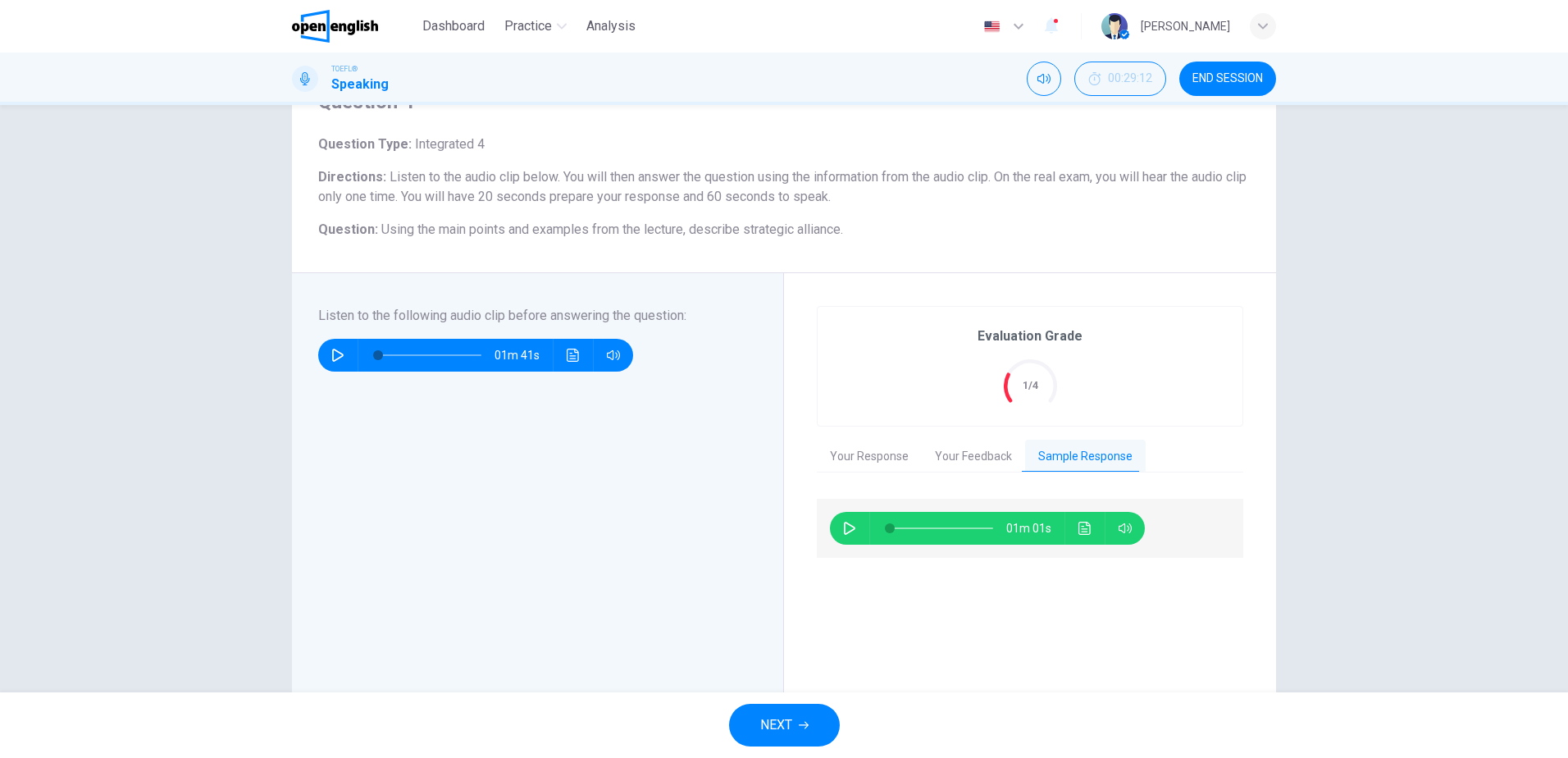
click at [830, 726] on button "NEXT" at bounding box center [784, 725] width 110 height 42
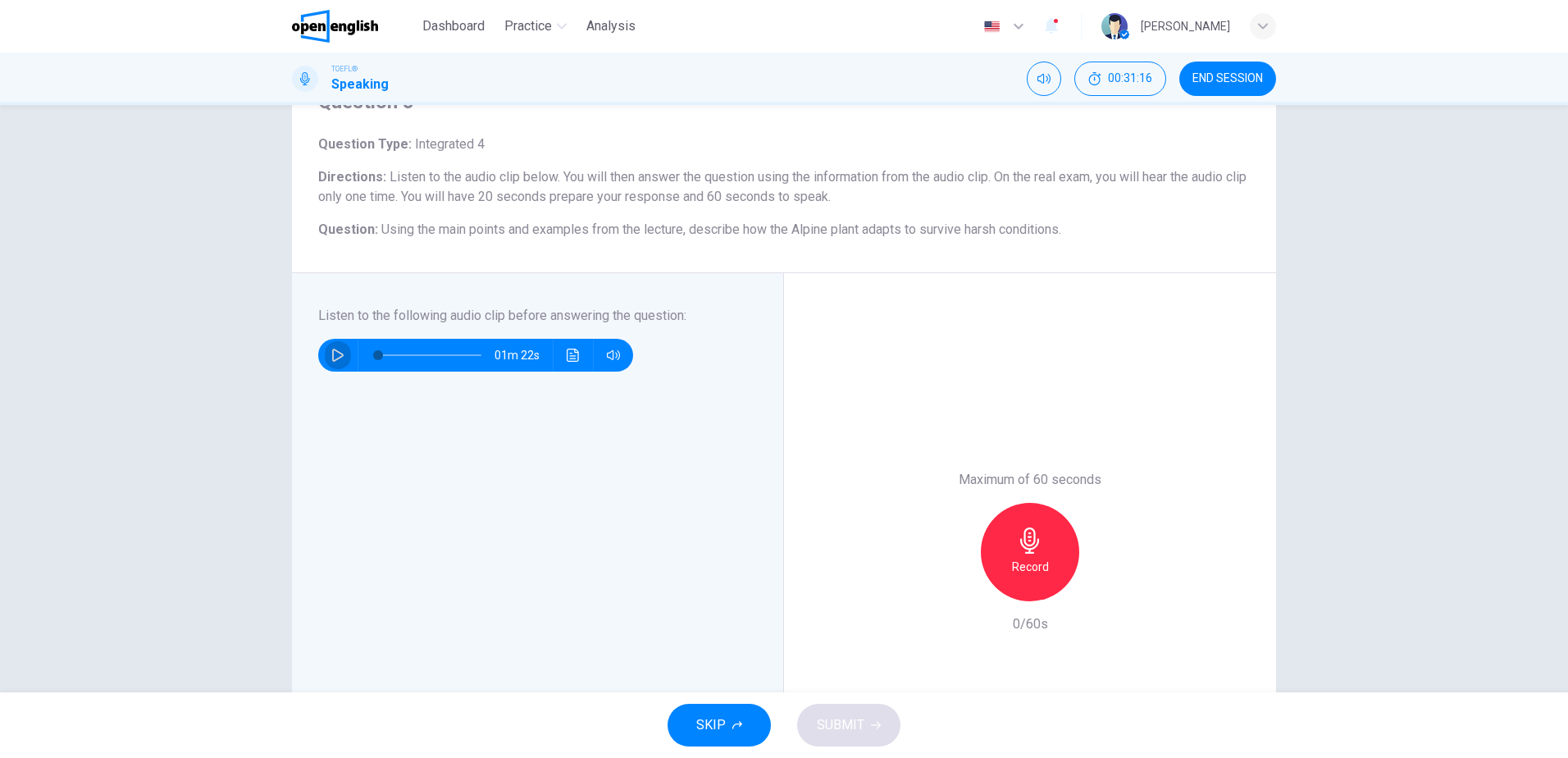
click at [334, 355] on icon "button" at bounding box center [338, 355] width 13 height 13
click at [332, 347] on button "button" at bounding box center [338, 355] width 27 height 33
type input "*"
click at [1026, 549] on icon "button" at bounding box center [1029, 540] width 19 height 27
click at [827, 716] on span "SUBMIT" at bounding box center [841, 725] width 48 height 23
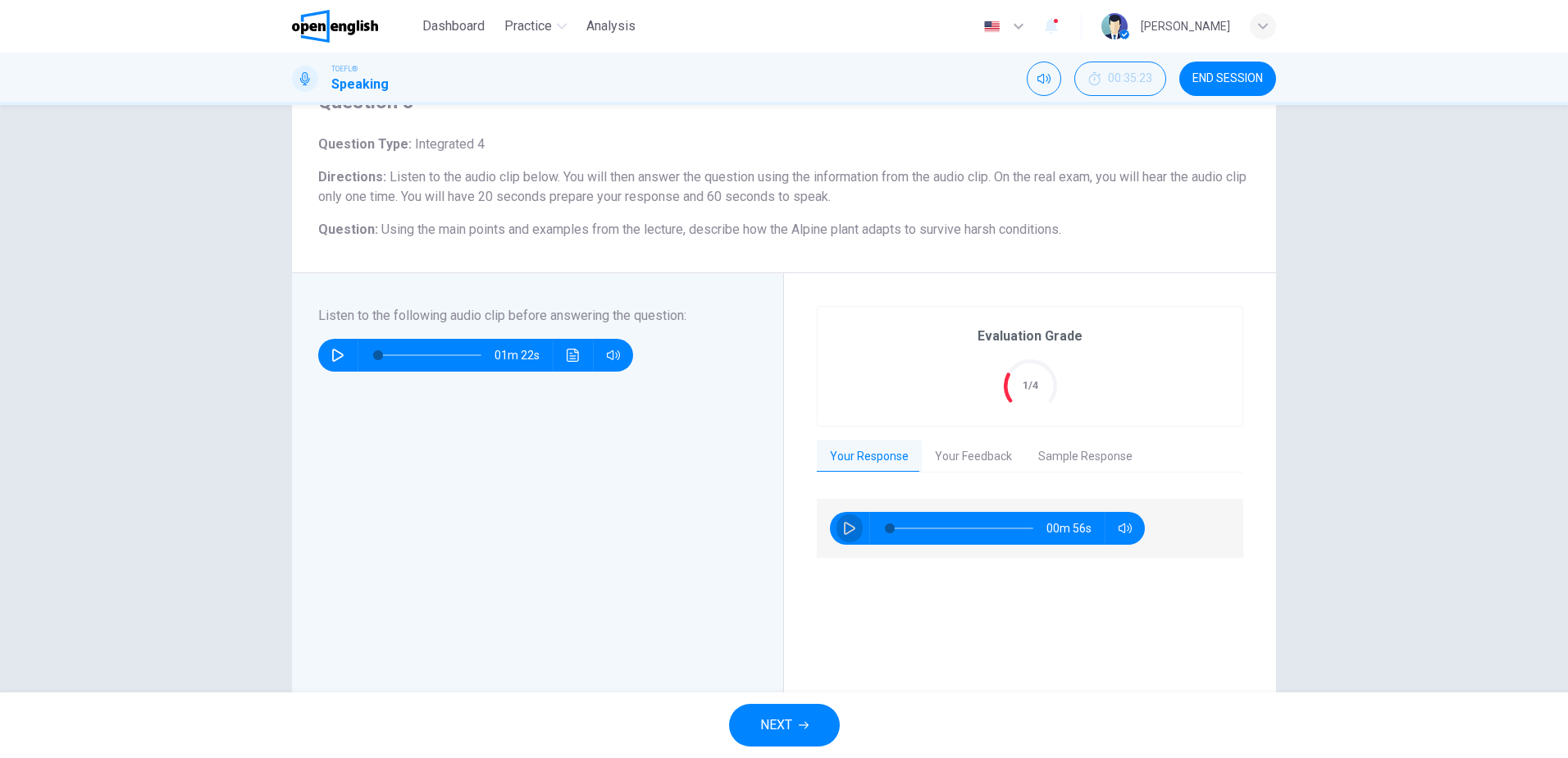
click at [844, 525] on icon "button" at bounding box center [850, 528] width 13 height 13
type input "*"
click at [966, 458] on button "Your Feedback" at bounding box center [973, 456] width 103 height 34
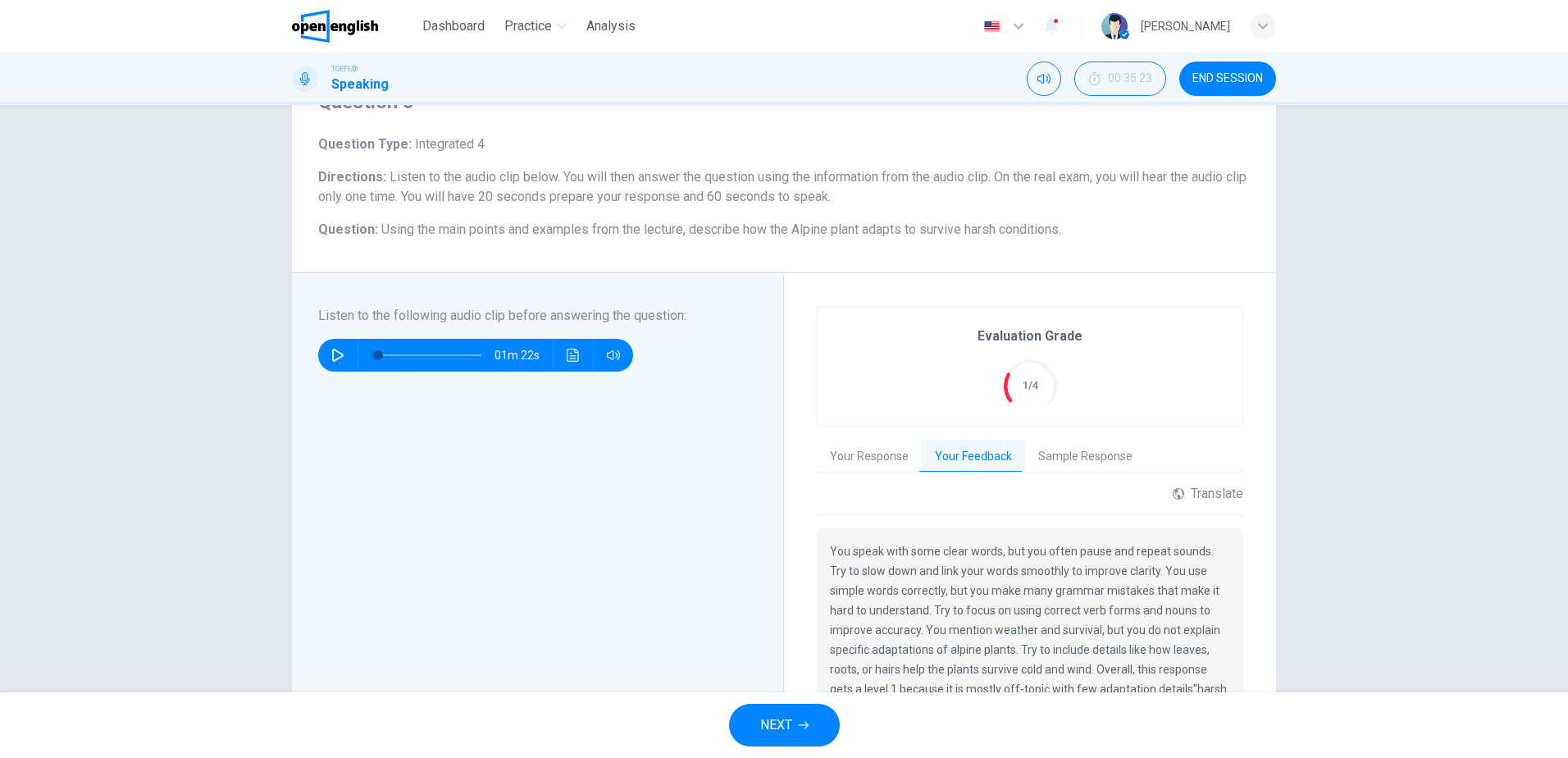
scroll to position [164, 0]
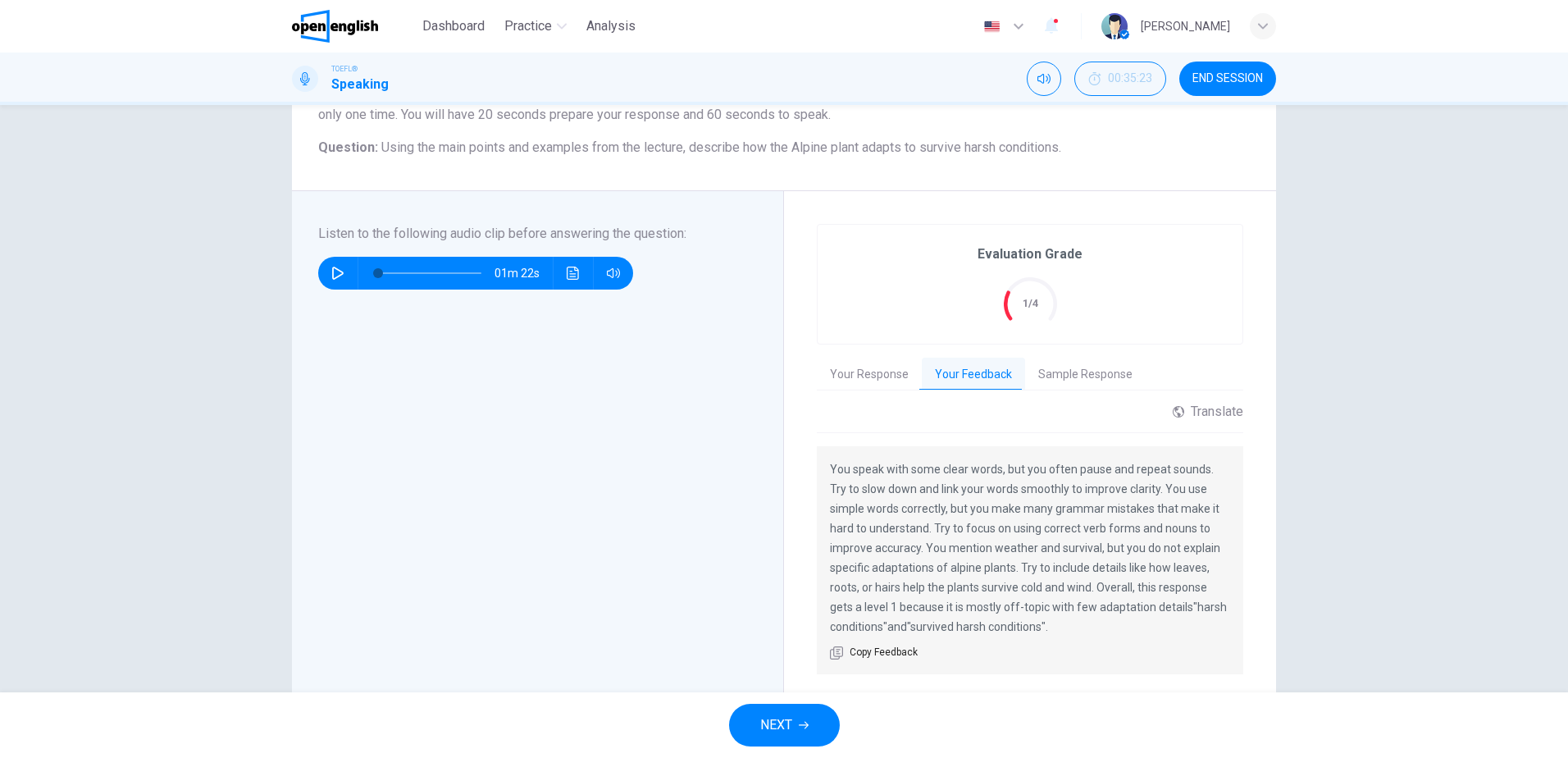
click at [1070, 371] on button "Sample Response" at bounding box center [1085, 374] width 120 height 34
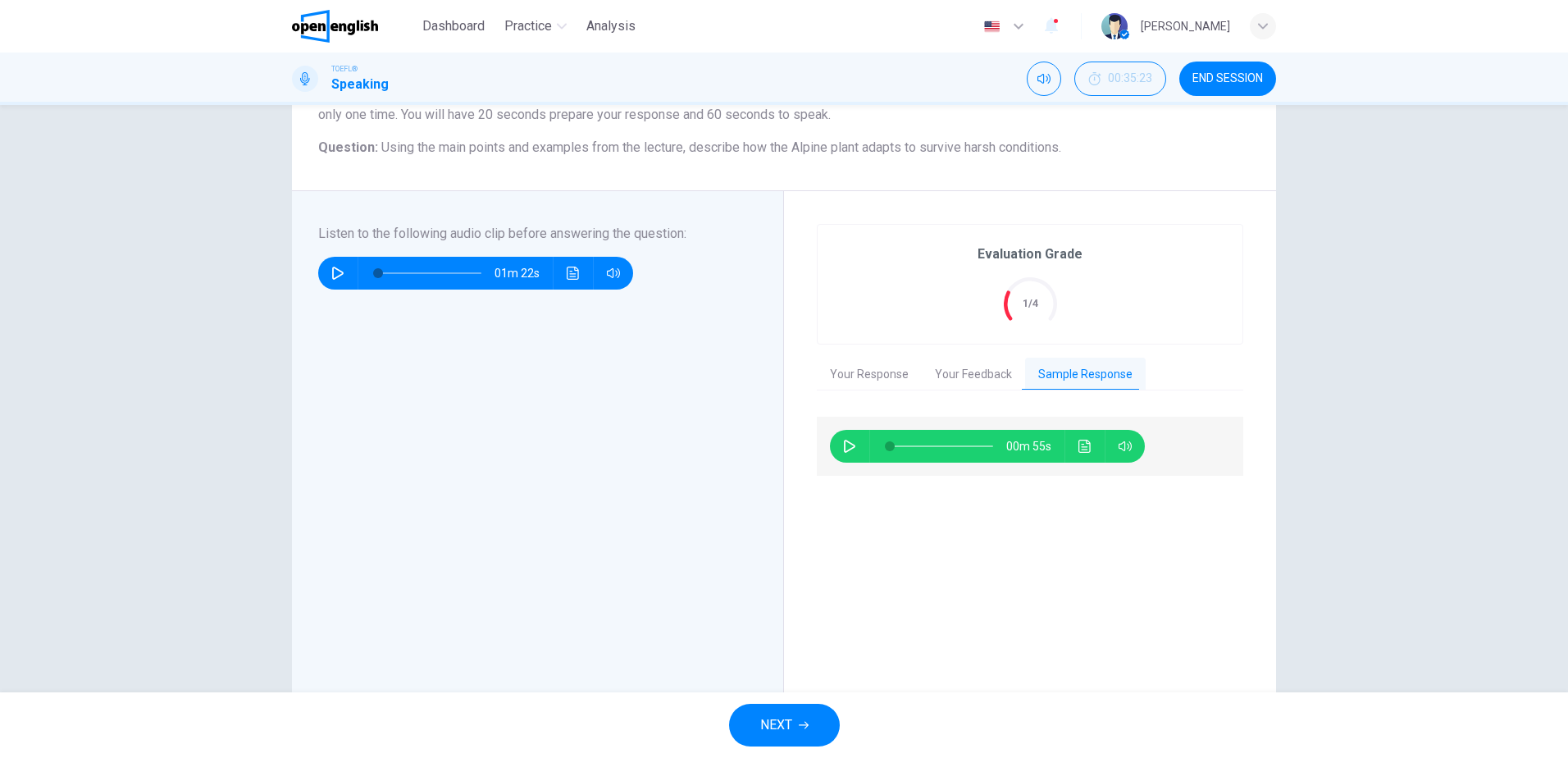
click at [843, 448] on icon "button" at bounding box center [850, 446] width 13 height 13
type input "*"
click at [1227, 87] on button "END SESSION" at bounding box center [1227, 78] width 97 height 34
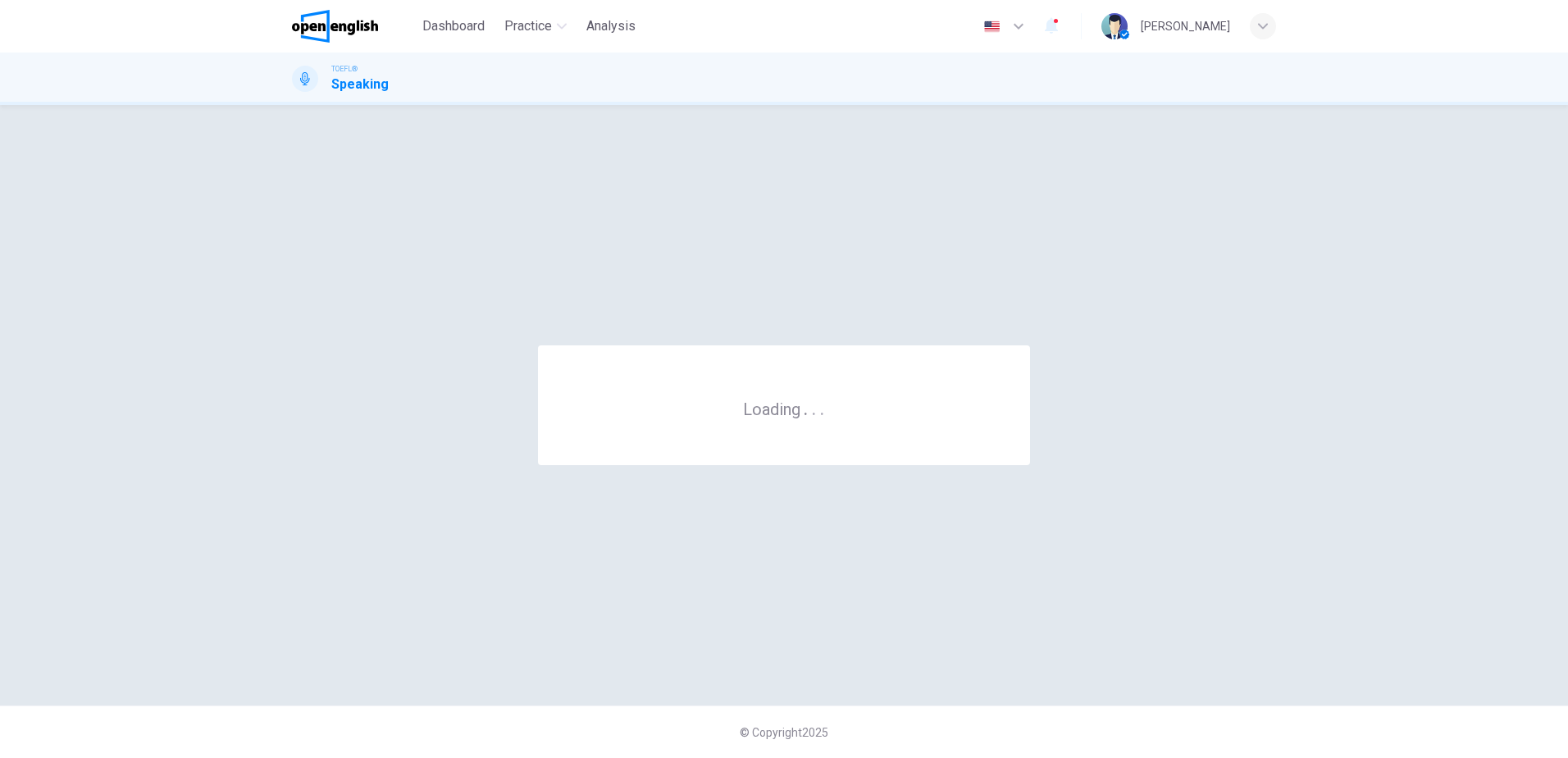
scroll to position [0, 0]
